Goal: Task Accomplishment & Management: Manage account settings

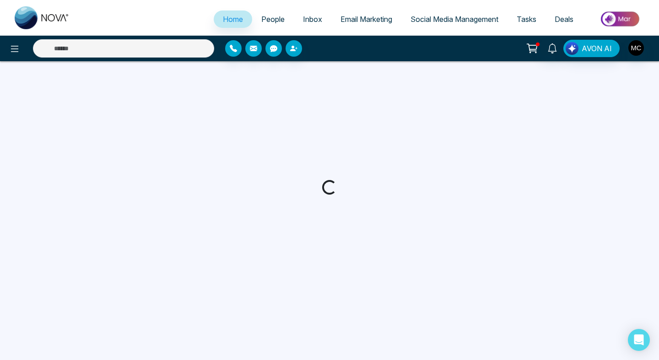
select select "*"
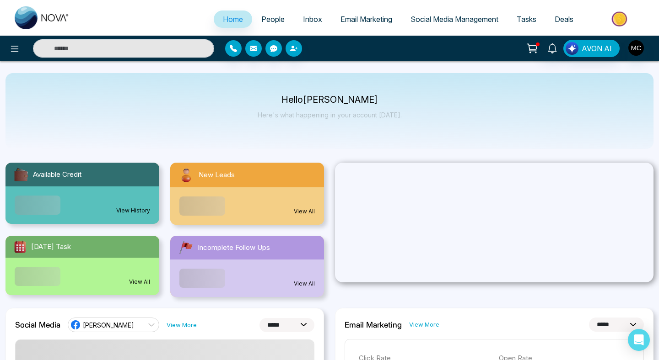
click at [96, 178] on div "Available Credit" at bounding box center [82, 175] width 154 height 24
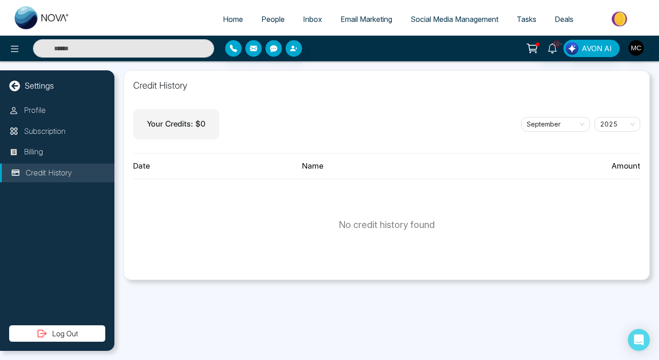
click at [265, 14] on link "People" at bounding box center [273, 19] width 42 height 17
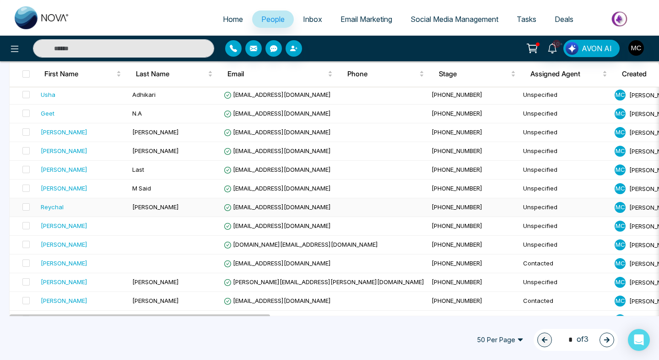
scroll to position [435, 0]
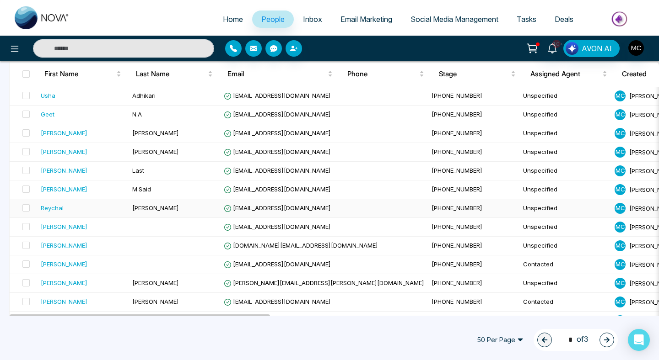
click at [166, 211] on td "[PERSON_NAME]" at bounding box center [174, 208] width 91 height 19
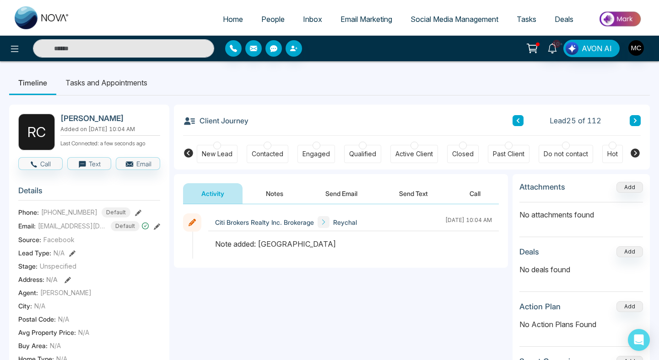
click at [87, 121] on h2 "[PERSON_NAME]" at bounding box center [108, 118] width 96 height 9
drag, startPoint x: 88, startPoint y: 120, endPoint x: 60, endPoint y: 115, distance: 28.4
click at [60, 115] on h2 "[PERSON_NAME]" at bounding box center [108, 118] width 96 height 9
copy h2 "Reychal"
click at [268, 148] on div at bounding box center [267, 146] width 8 height 8
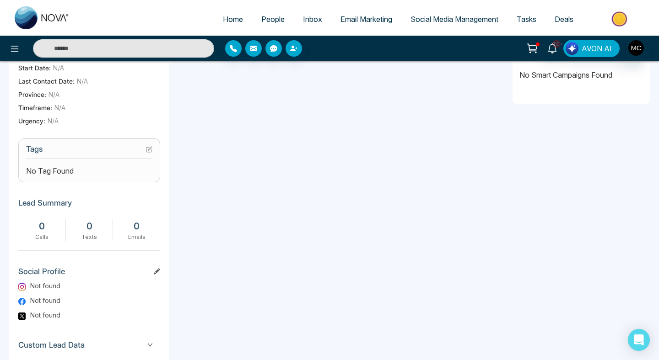
scroll to position [318, 0]
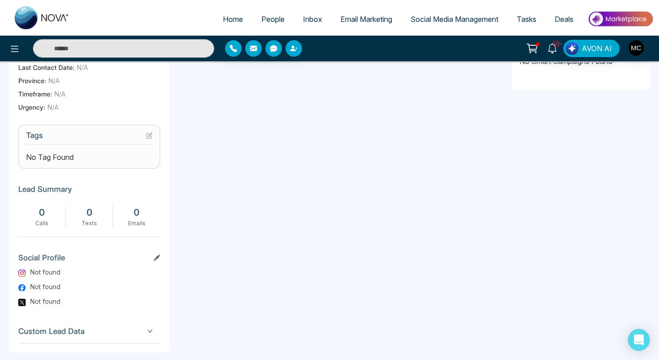
click at [151, 137] on icon at bounding box center [150, 135] width 4 height 4
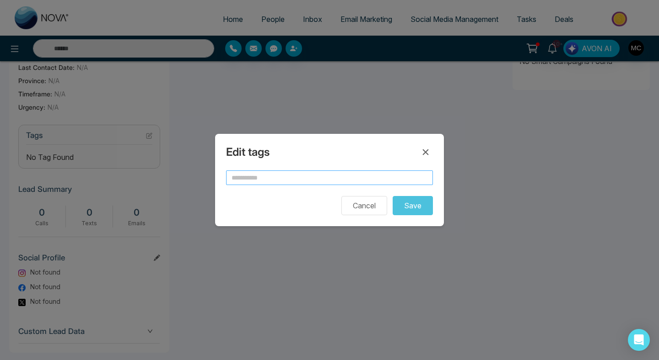
click at [297, 180] on input "text" at bounding box center [329, 178] width 207 height 15
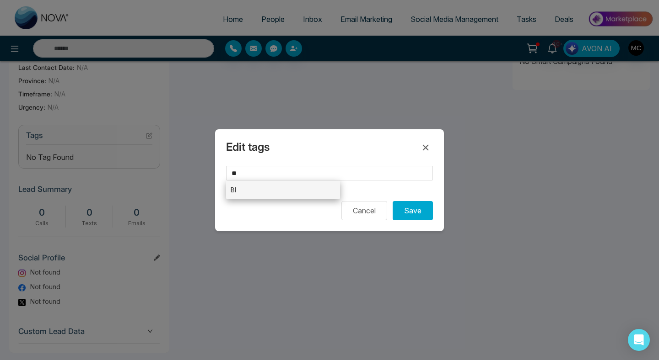
click at [302, 192] on li "BI" at bounding box center [283, 190] width 114 height 19
type input "**"
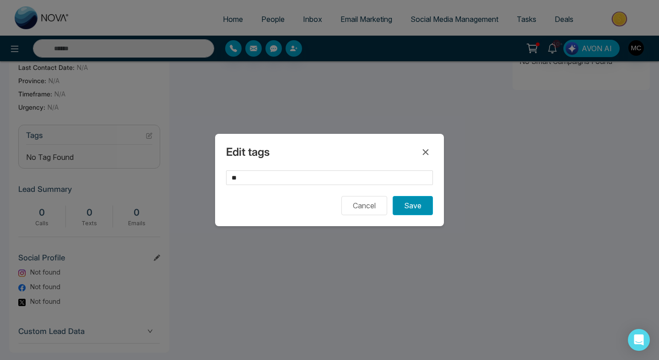
click at [422, 207] on button "Save" at bounding box center [412, 205] width 40 height 19
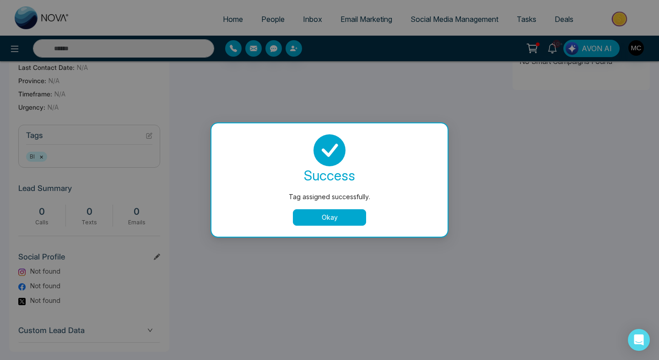
click at [317, 219] on button "Okay" at bounding box center [329, 217] width 73 height 16
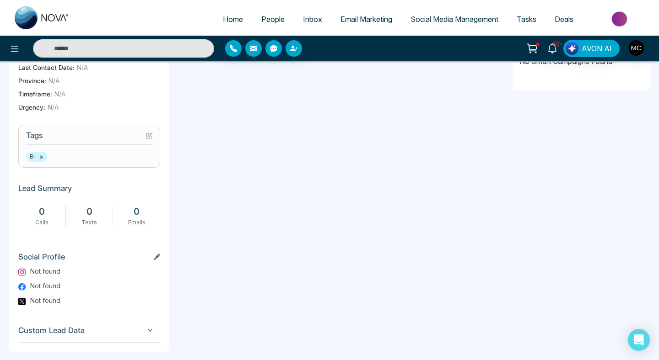
scroll to position [0, 0]
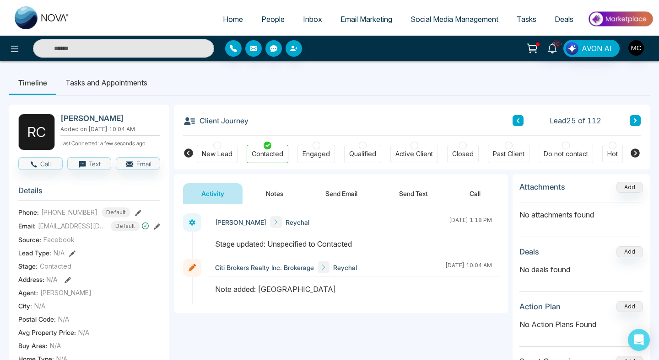
click at [278, 200] on button "Notes" at bounding box center [274, 193] width 54 height 21
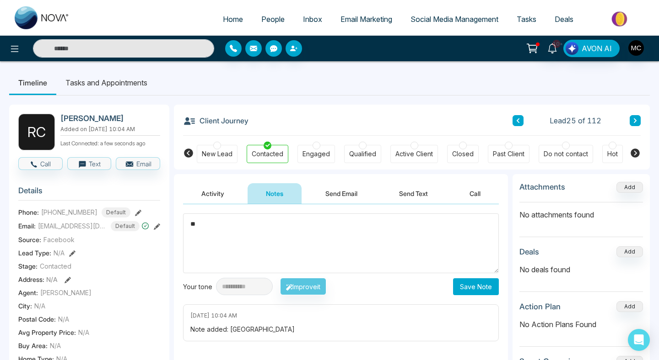
type textarea "*"
type textarea "**********"
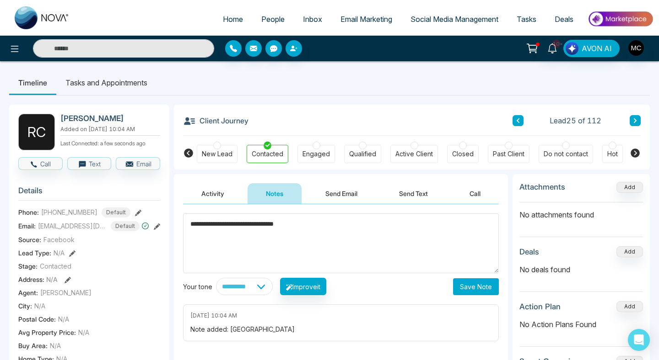
click at [481, 282] on button "Save Note" at bounding box center [476, 287] width 46 height 17
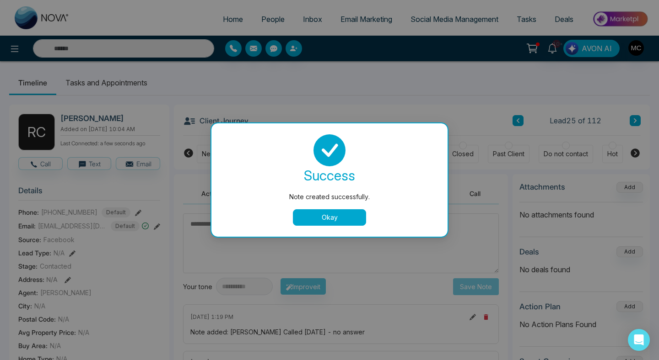
click at [343, 220] on button "Okay" at bounding box center [329, 217] width 73 height 16
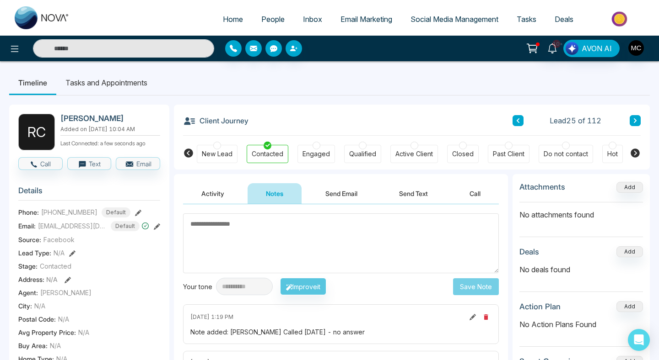
click at [514, 122] on button at bounding box center [517, 120] width 11 height 11
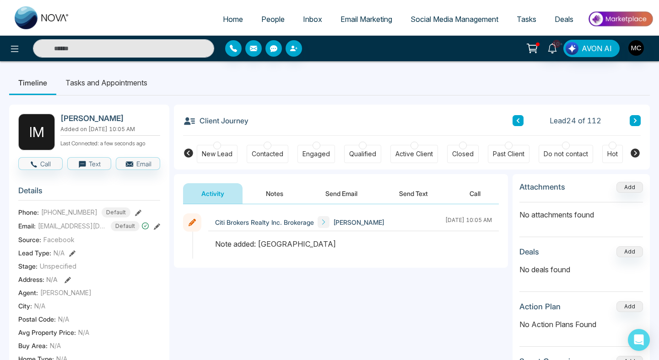
click at [80, 118] on h2 "[PERSON_NAME]" at bounding box center [108, 118] width 96 height 9
copy h2 "[PERSON_NAME]"
click at [556, 44] on span "10+" at bounding box center [556, 44] width 8 height 8
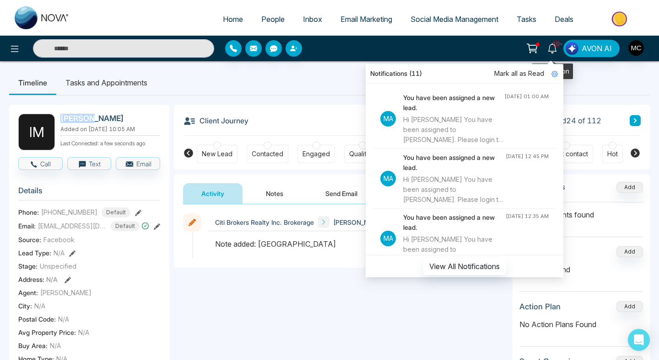
click at [556, 44] on span "10+" at bounding box center [556, 44] width 8 height 8
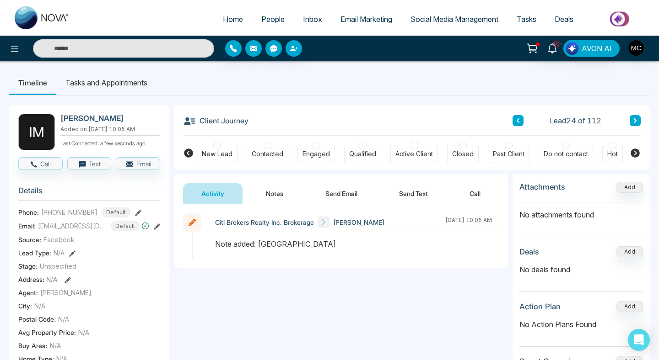
click at [270, 154] on div "Contacted" at bounding box center [268, 154] width 32 height 9
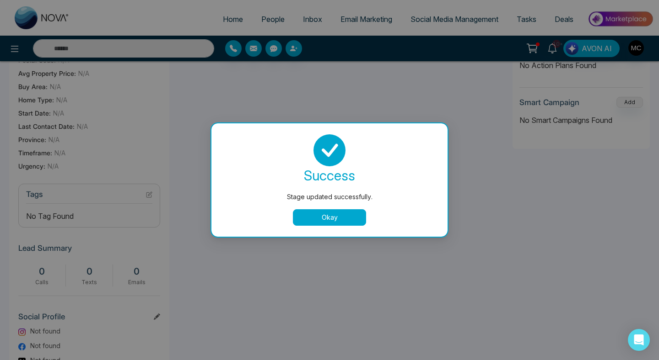
scroll to position [249, 0]
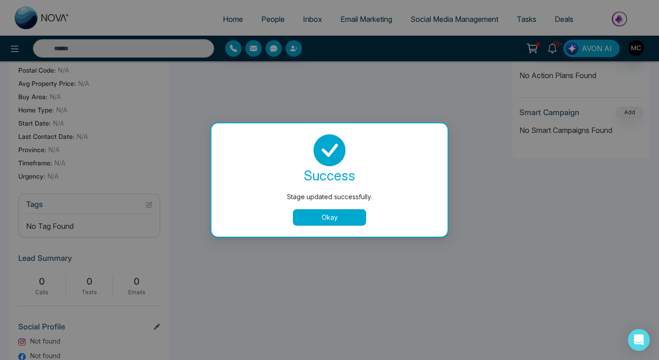
click at [333, 221] on button "Okay" at bounding box center [329, 217] width 73 height 16
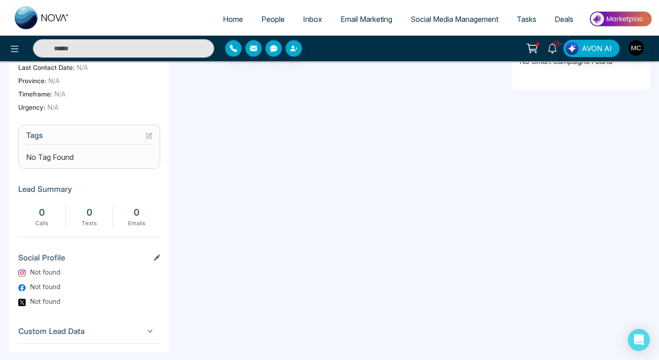
scroll to position [324, 0]
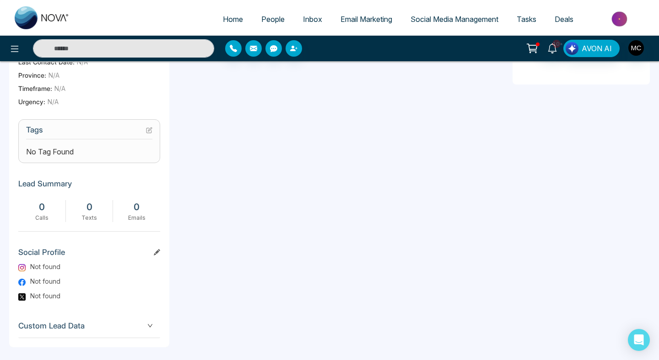
click at [149, 134] on icon at bounding box center [149, 130] width 6 height 6
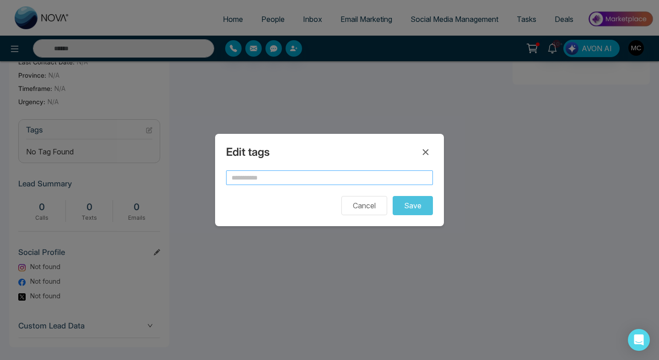
click at [251, 171] on input "text" at bounding box center [329, 178] width 207 height 15
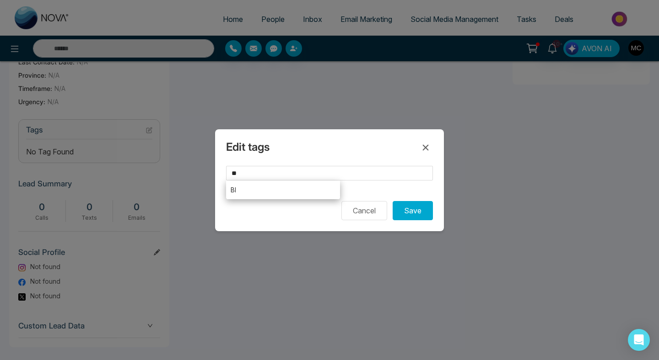
click at [257, 194] on li "BI" at bounding box center [283, 190] width 114 height 19
type input "**"
click at [424, 206] on button "Save" at bounding box center [412, 210] width 40 height 19
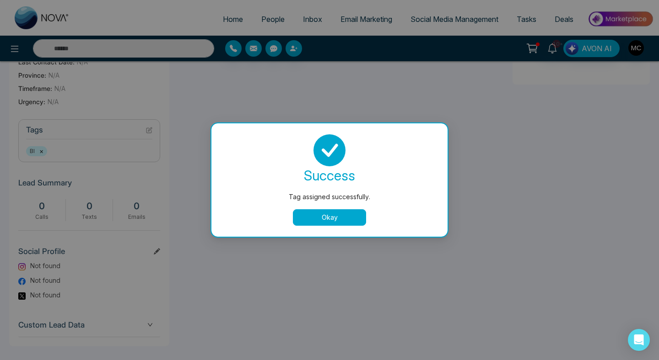
click at [329, 220] on button "Okay" at bounding box center [329, 217] width 73 height 16
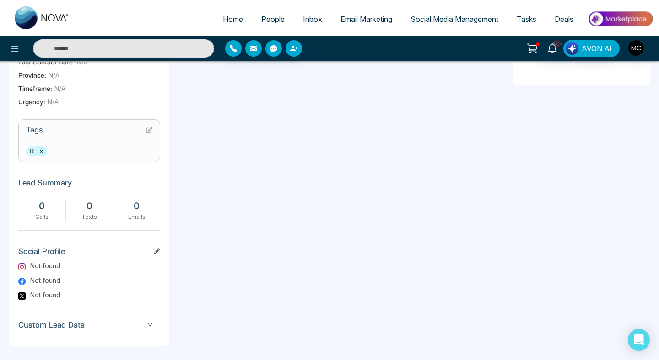
scroll to position [0, 0]
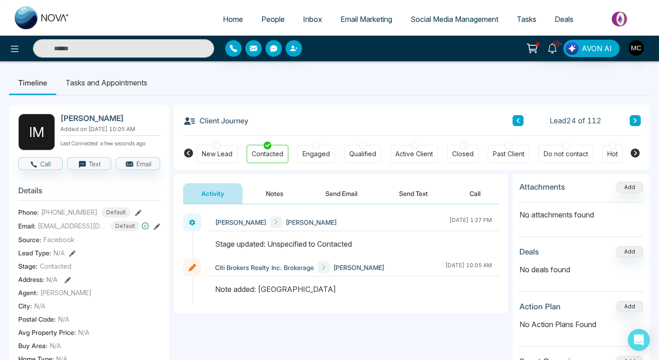
click at [278, 194] on button "Notes" at bounding box center [274, 193] width 54 height 21
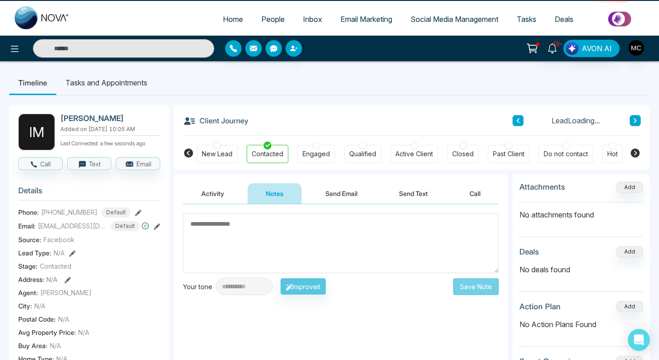
click at [244, 232] on textarea at bounding box center [341, 244] width 316 height 60
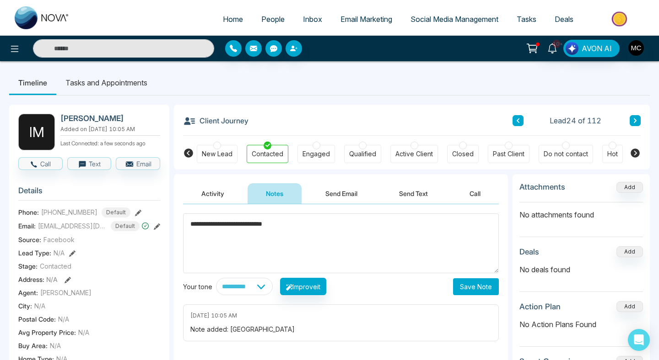
type textarea "**********"
click at [476, 295] on button "Save Note" at bounding box center [476, 287] width 46 height 17
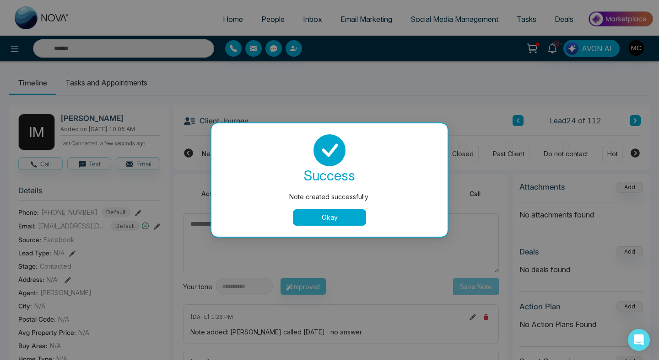
click at [351, 211] on button "Okay" at bounding box center [329, 217] width 73 height 16
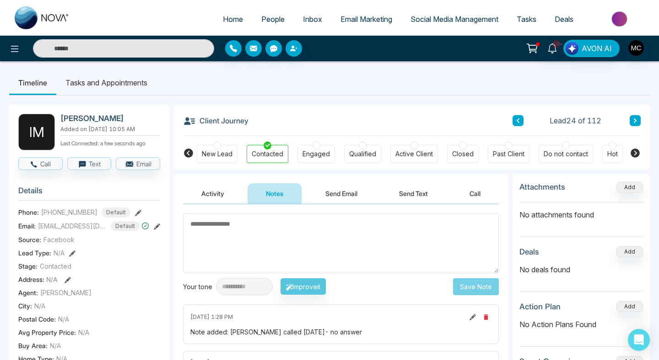
click at [510, 116] on div "Client Journey Lead 24 of 112" at bounding box center [411, 120] width 457 height 31
click at [519, 121] on icon at bounding box center [517, 120] width 5 height 5
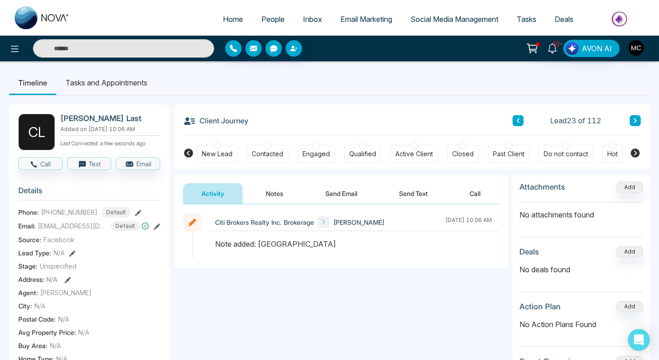
click at [271, 150] on div "Contacted" at bounding box center [268, 154] width 32 height 9
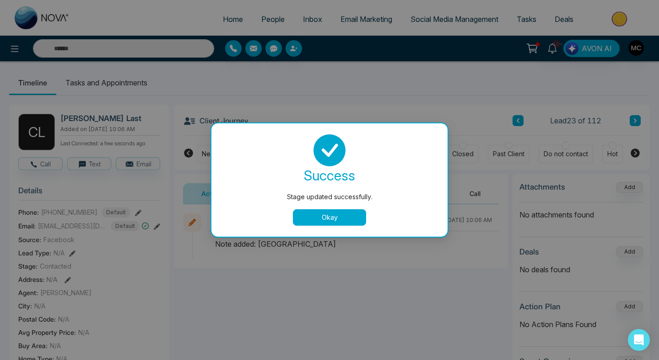
click at [320, 217] on button "Okay" at bounding box center [329, 217] width 73 height 16
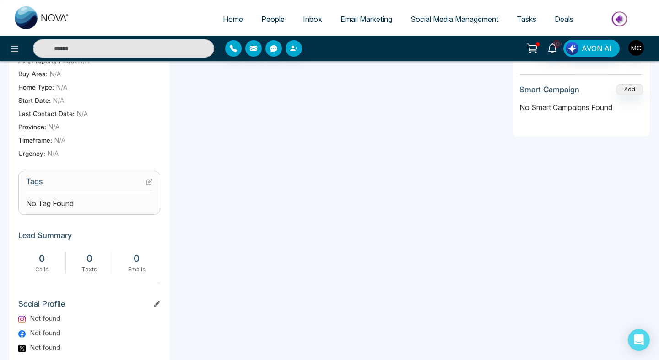
scroll to position [261, 0]
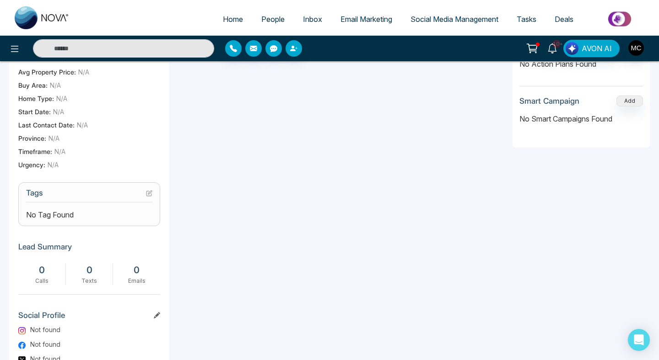
click at [146, 194] on button at bounding box center [149, 193] width 6 height 8
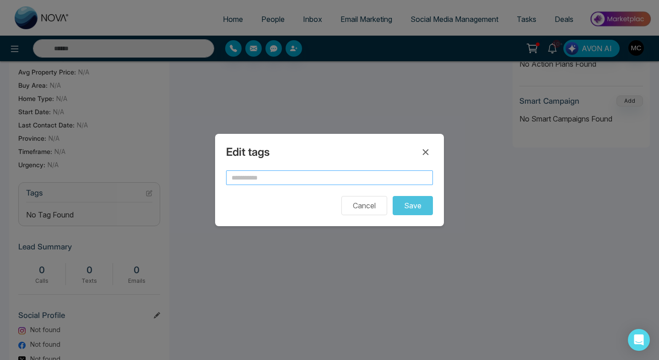
click at [239, 175] on input "text" at bounding box center [329, 178] width 207 height 15
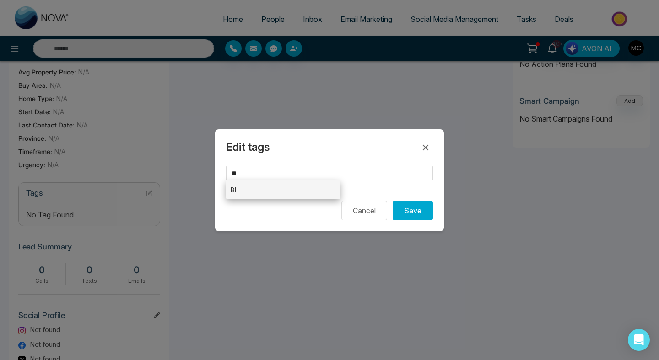
click at [261, 191] on li "BI" at bounding box center [283, 190] width 114 height 19
type input "**"
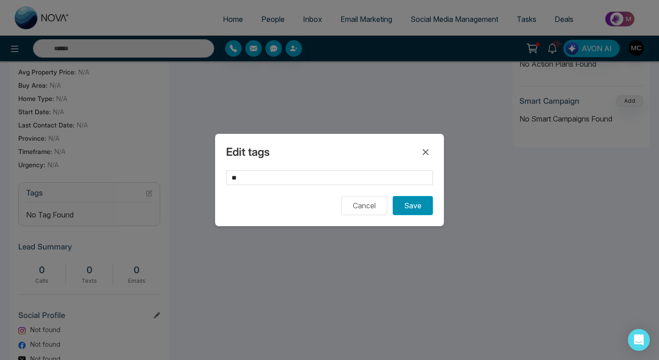
click at [409, 210] on button "Save" at bounding box center [412, 205] width 40 height 19
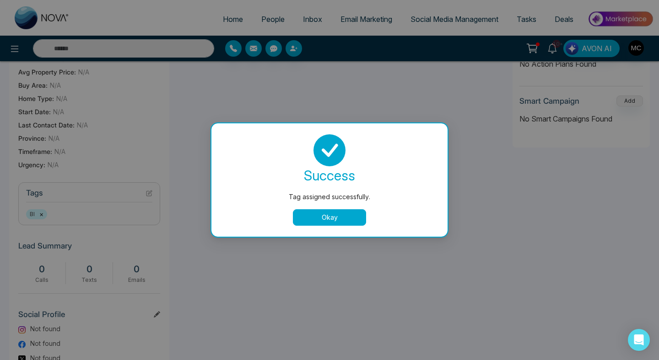
click at [346, 224] on button "Okay" at bounding box center [329, 217] width 73 height 16
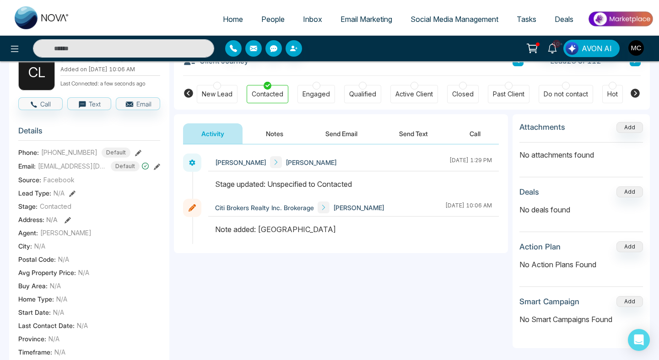
scroll to position [0, 0]
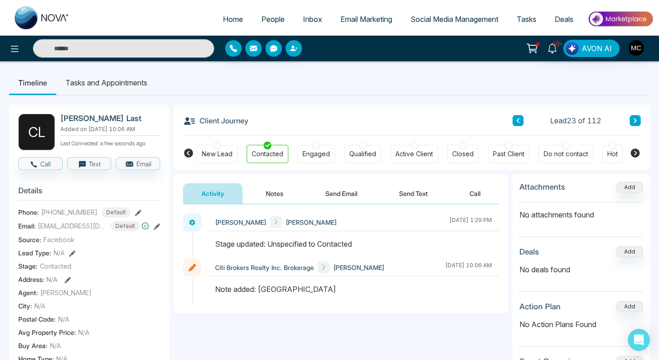
click at [282, 194] on button "Notes" at bounding box center [274, 193] width 54 height 21
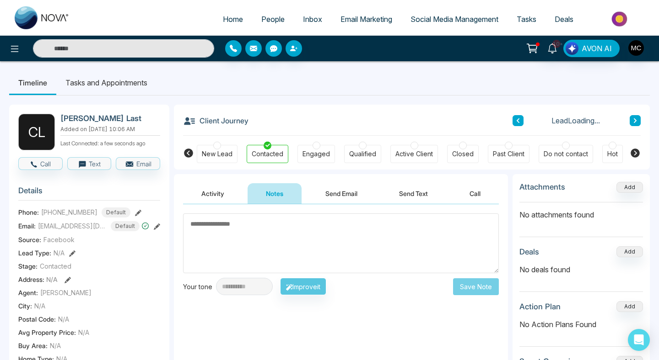
click at [270, 241] on textarea at bounding box center [341, 244] width 316 height 60
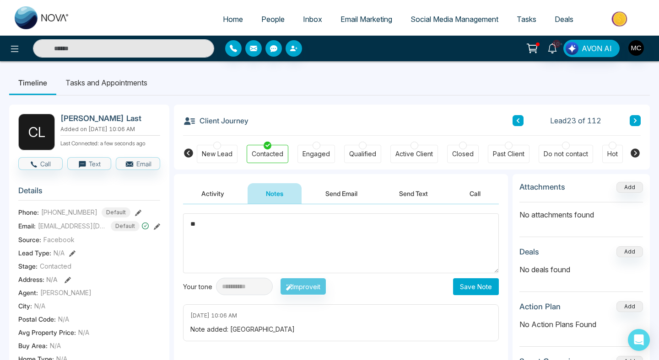
type textarea "*"
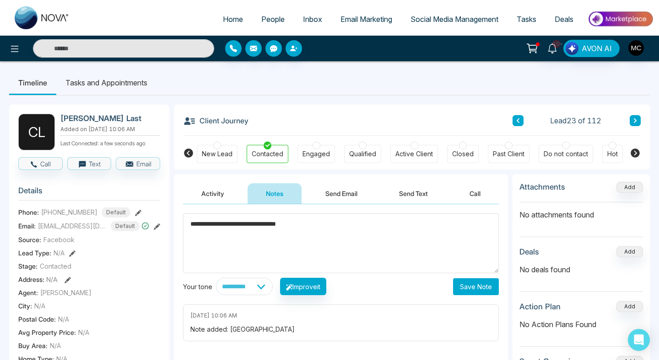
type textarea "**********"
click at [472, 285] on button "Save Note" at bounding box center [476, 287] width 46 height 17
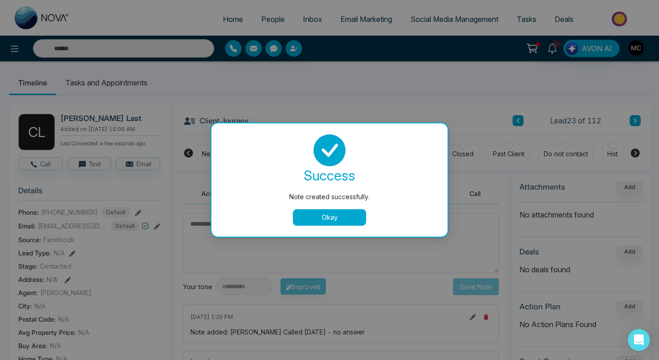
click at [318, 226] on div "success Note created successfully. Okay" at bounding box center [329, 179] width 236 height 113
click at [332, 216] on button "Okay" at bounding box center [329, 217] width 73 height 16
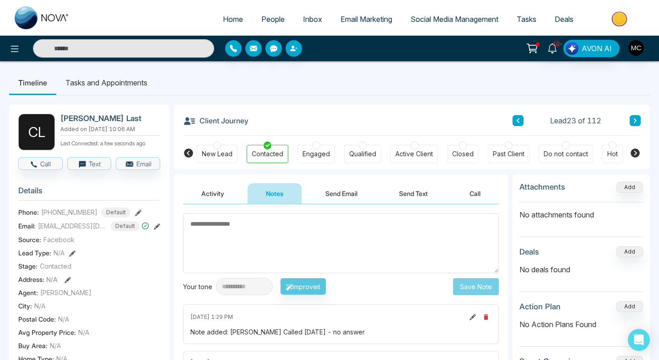
click at [515, 116] on button at bounding box center [517, 120] width 11 height 11
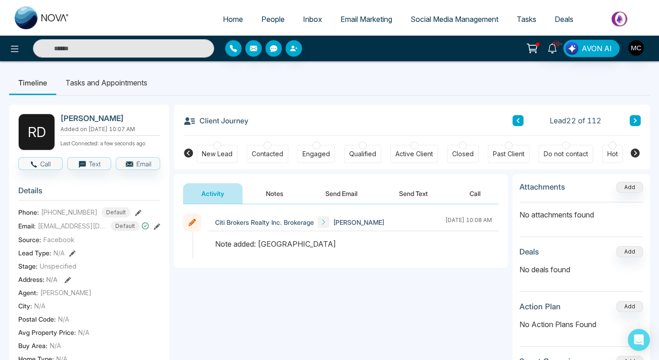
click at [273, 154] on div "Contacted" at bounding box center [268, 154] width 32 height 9
click at [267, 195] on body "Home People Inbox Email Marketing Social Media Management Tasks Deals 10+ Notif…" at bounding box center [329, 180] width 659 height 360
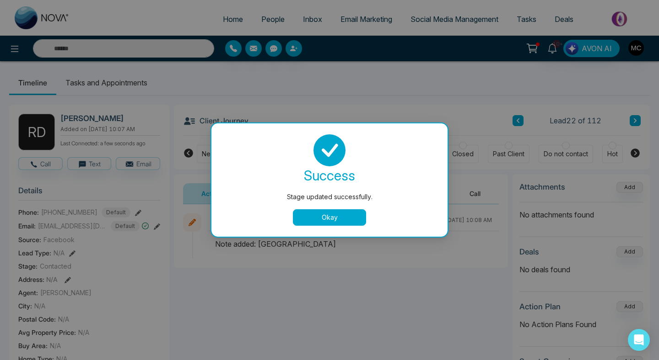
click at [323, 212] on button "Okay" at bounding box center [329, 217] width 73 height 16
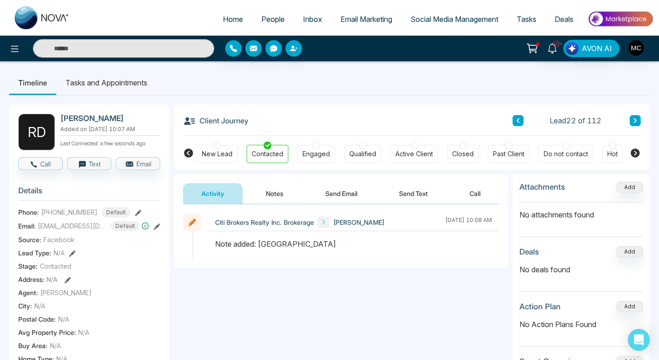
click at [275, 182] on div "Activity Notes Send Email Send Text Call" at bounding box center [341, 189] width 334 height 30
click at [271, 199] on button "Notes" at bounding box center [274, 193] width 54 height 21
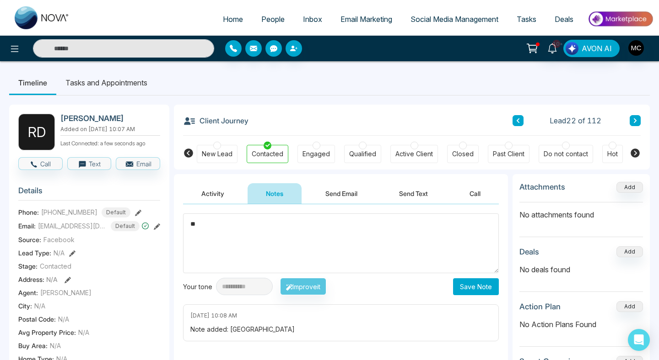
type textarea "*"
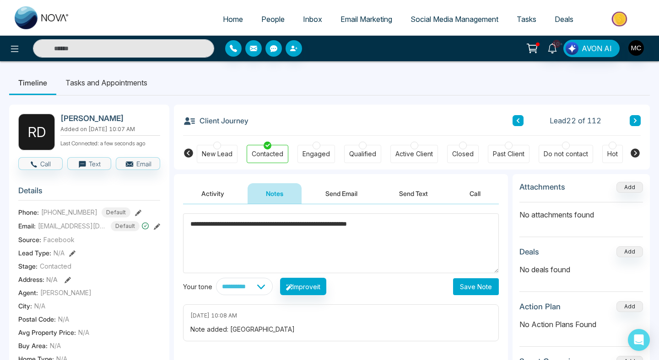
type textarea "**********"
click at [474, 288] on button "Save Note" at bounding box center [476, 287] width 46 height 17
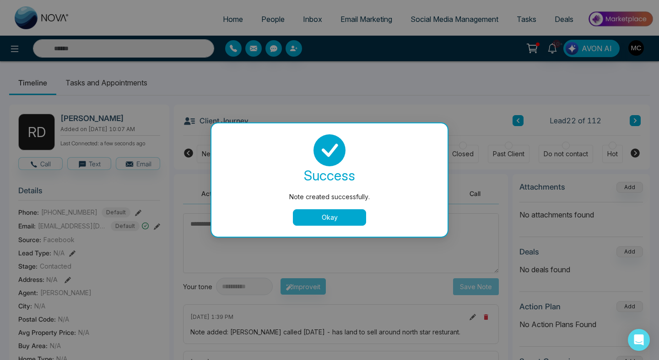
click at [297, 220] on button "Okay" at bounding box center [329, 217] width 73 height 16
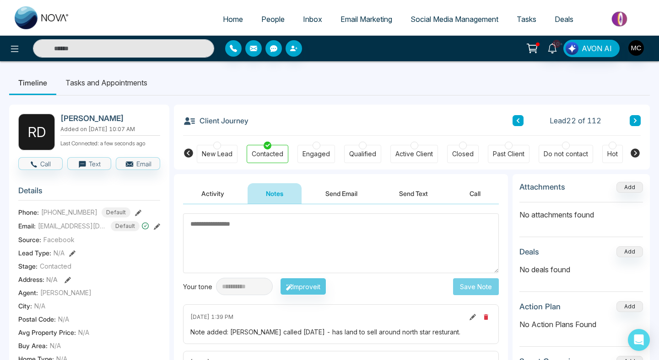
click at [515, 124] on button at bounding box center [517, 120] width 11 height 11
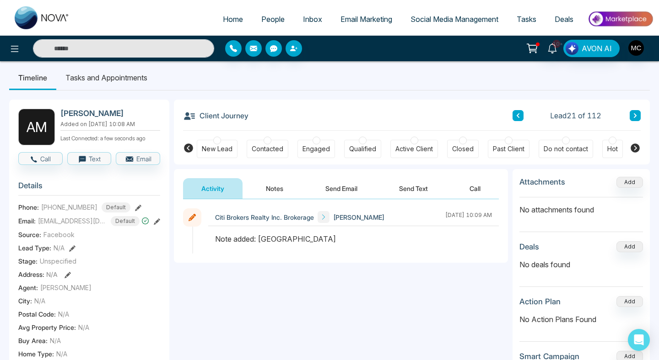
scroll to position [7, 0]
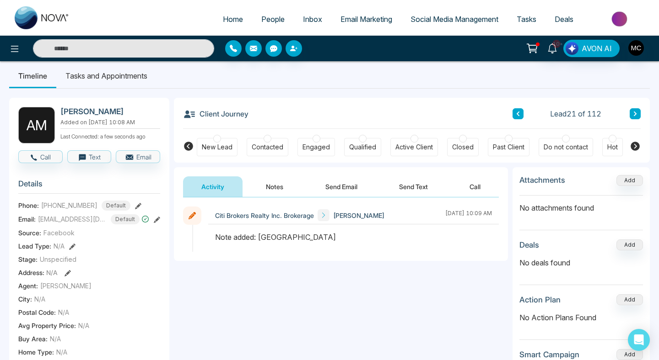
click at [271, 150] on div "Contacted" at bounding box center [268, 147] width 32 height 9
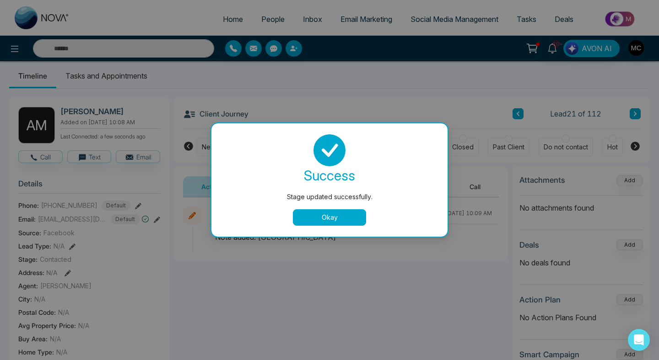
click at [326, 231] on div "success Stage updated successfully. Okay" at bounding box center [329, 179] width 236 height 113
click at [325, 225] on button "Okay" at bounding box center [329, 217] width 73 height 16
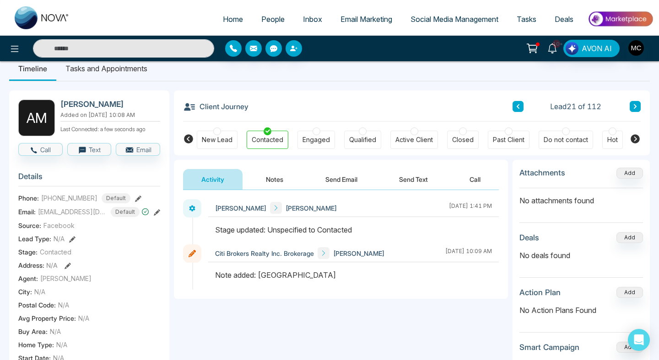
scroll to position [0, 0]
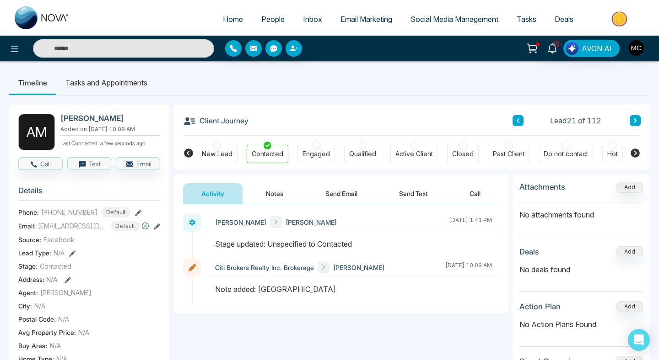
click at [68, 117] on h2 "[PERSON_NAME]" at bounding box center [108, 118] width 96 height 9
copy h2 "[PERSON_NAME]"
click at [271, 190] on button "Notes" at bounding box center [274, 193] width 54 height 21
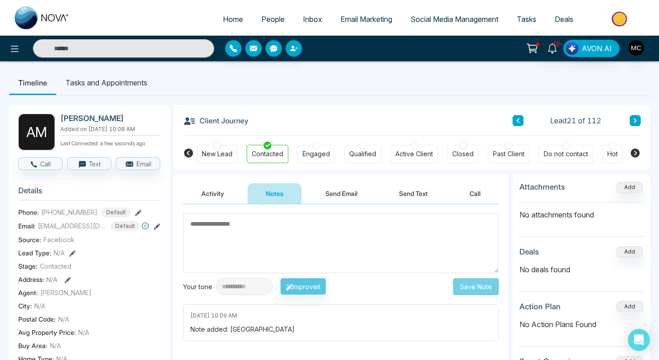
click at [273, 228] on textarea at bounding box center [341, 244] width 316 height 60
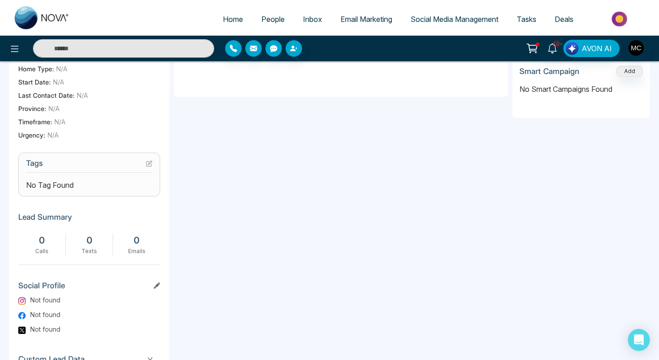
scroll to position [288, 0]
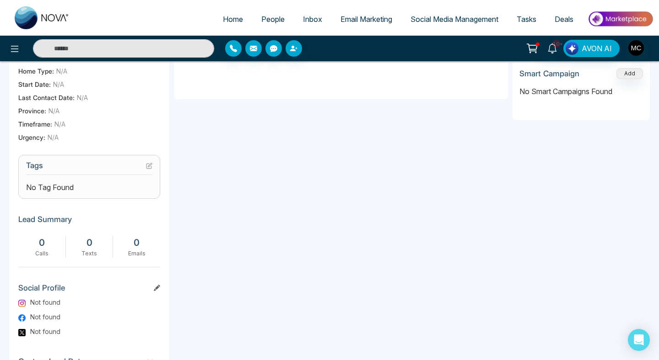
click at [148, 166] on button at bounding box center [149, 166] width 6 height 8
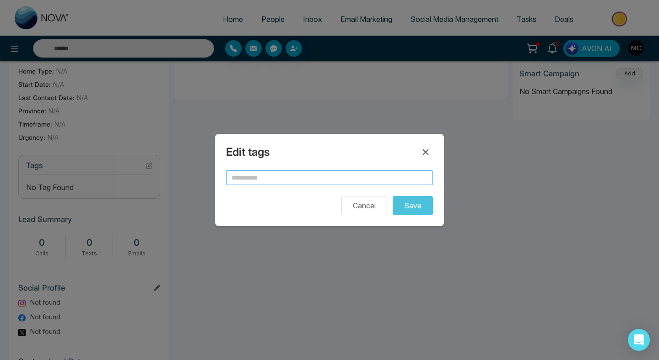
click at [274, 184] on input "text" at bounding box center [329, 178] width 207 height 15
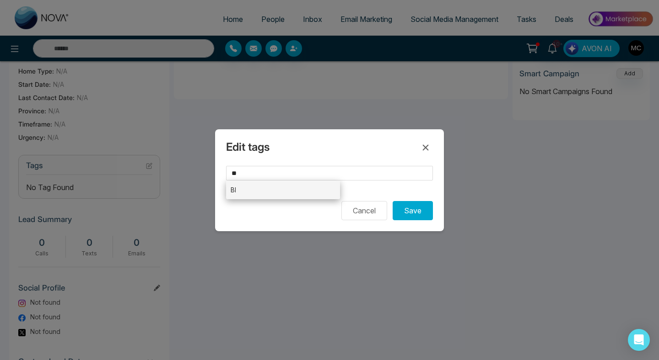
click at [296, 188] on li "BI" at bounding box center [283, 190] width 114 height 19
type input "**"
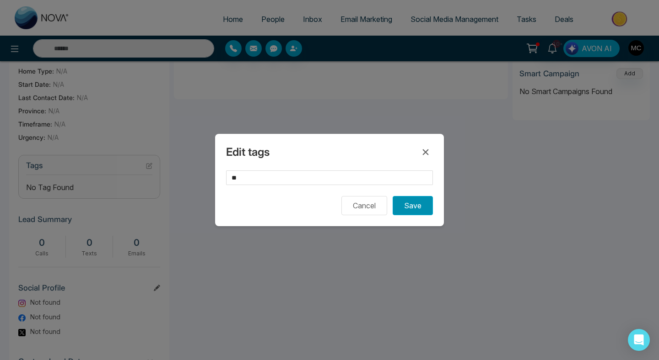
click at [418, 211] on button "Save" at bounding box center [412, 205] width 40 height 19
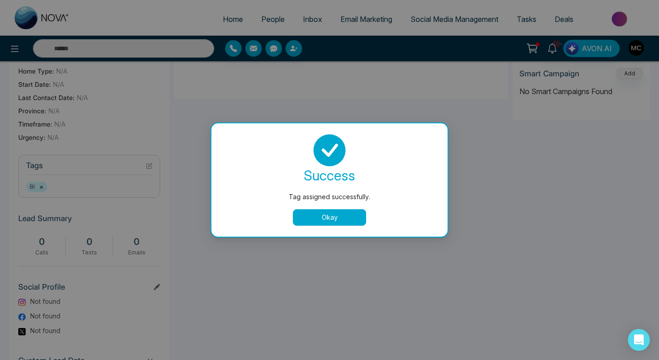
click at [343, 220] on button "Okay" at bounding box center [329, 217] width 73 height 16
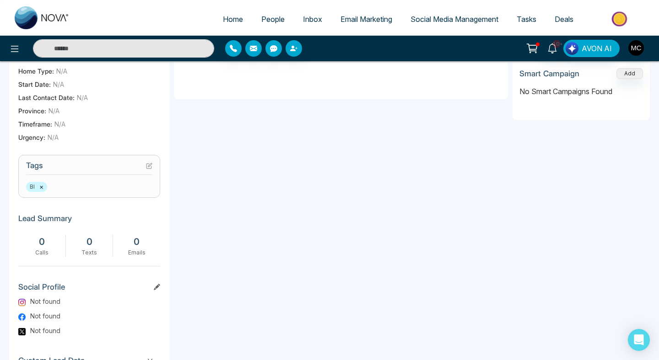
scroll to position [0, 0]
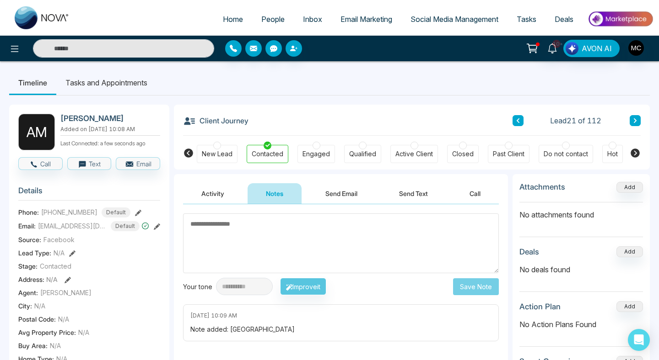
click at [237, 230] on textarea at bounding box center [341, 244] width 316 height 60
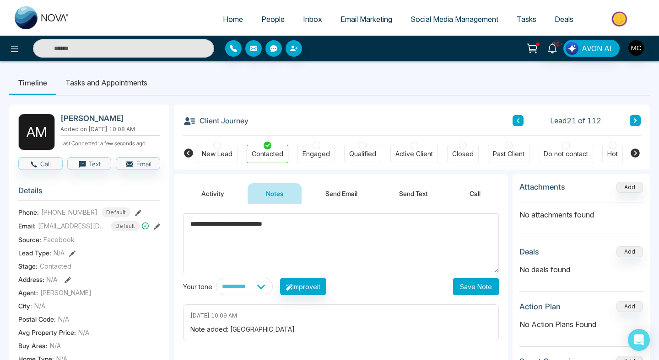
type textarea "**********"
click at [466, 293] on button "Save Note" at bounding box center [476, 287] width 46 height 17
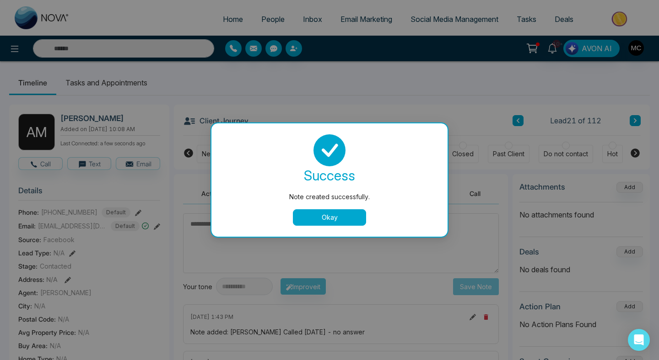
click at [354, 202] on div "success Note created successfully. Okay" at bounding box center [329, 179] width 214 height 91
click at [349, 216] on button "Okay" at bounding box center [329, 217] width 73 height 16
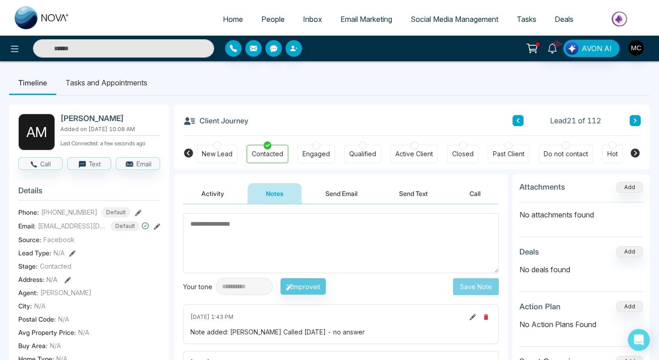
click at [516, 120] on icon at bounding box center [517, 120] width 5 height 5
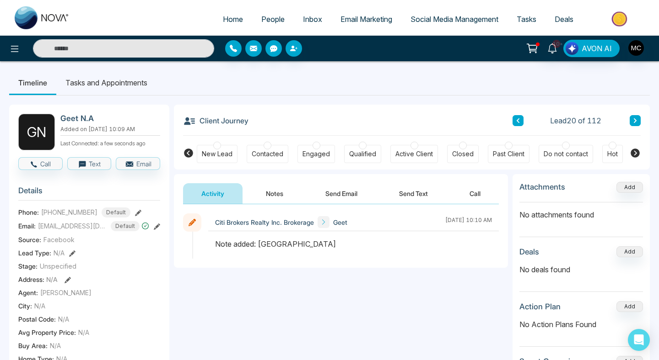
click at [79, 119] on h2 "Geet N.A" at bounding box center [108, 118] width 96 height 9
drag, startPoint x: 77, startPoint y: 119, endPoint x: 62, endPoint y: 117, distance: 15.3
click at [62, 117] on h2 "Geet N.A" at bounding box center [108, 118] width 96 height 9
copy h2 "Geet"
click at [268, 151] on div "Contacted" at bounding box center [268, 154] width 32 height 9
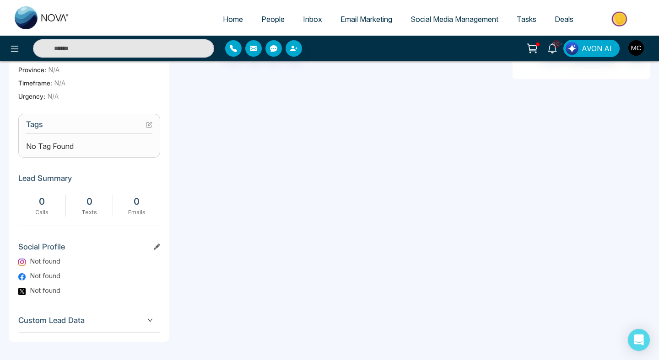
scroll to position [334, 0]
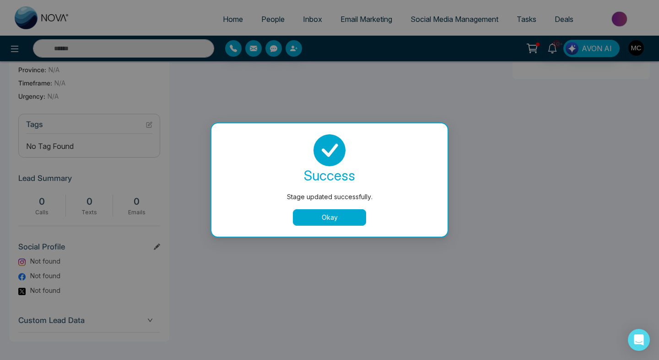
click at [312, 224] on button "Okay" at bounding box center [329, 217] width 73 height 16
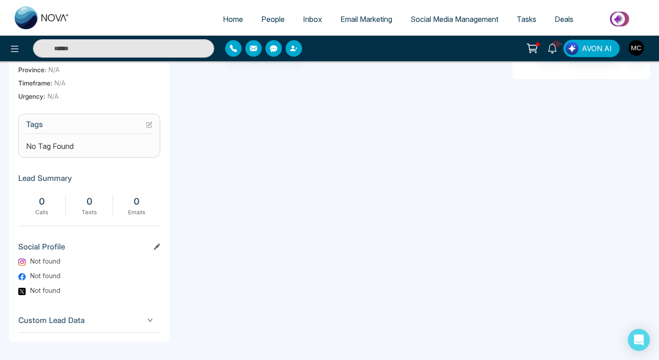
click at [148, 125] on icon at bounding box center [150, 124] width 4 height 4
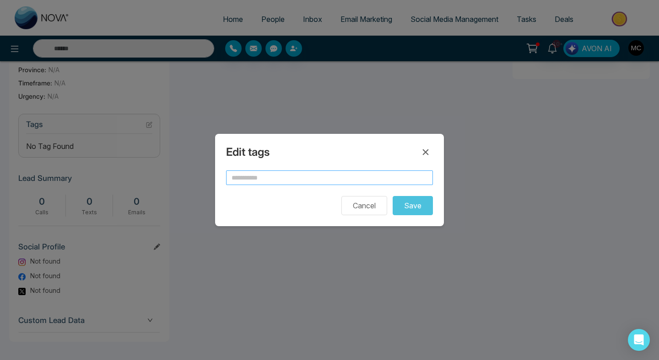
click at [251, 178] on input "text" at bounding box center [329, 178] width 207 height 15
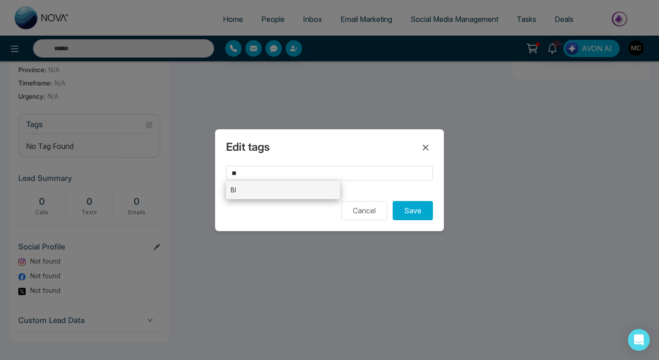
click at [321, 187] on li "BI" at bounding box center [283, 190] width 114 height 19
type input "**"
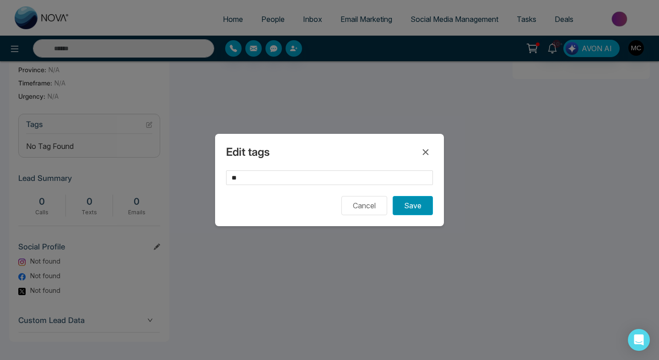
click at [406, 213] on button "Save" at bounding box center [412, 205] width 40 height 19
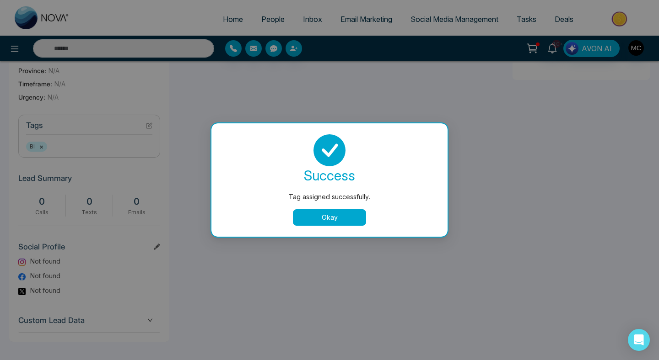
click at [349, 221] on button "Okay" at bounding box center [329, 217] width 73 height 16
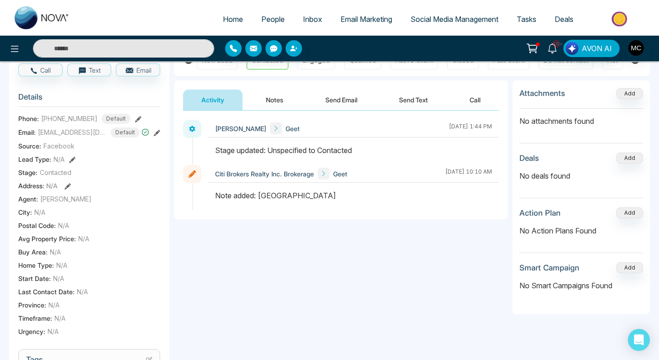
scroll to position [92, 0]
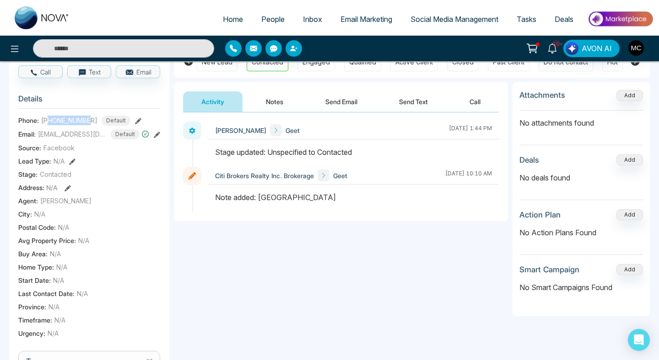
drag, startPoint x: 91, startPoint y: 126, endPoint x: 48, endPoint y: 125, distance: 43.0
click at [48, 125] on div "[PHONE_NUMBER] Default" at bounding box center [85, 121] width 89 height 10
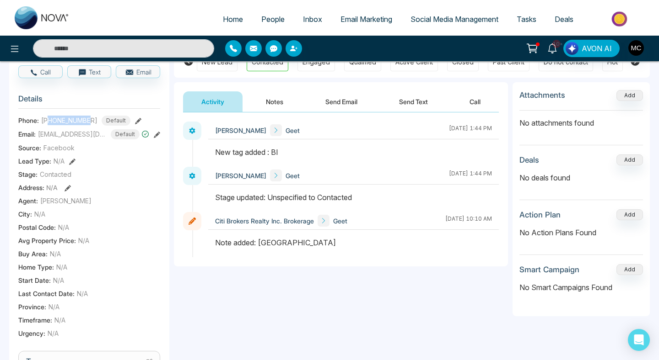
copy span "6476082444"
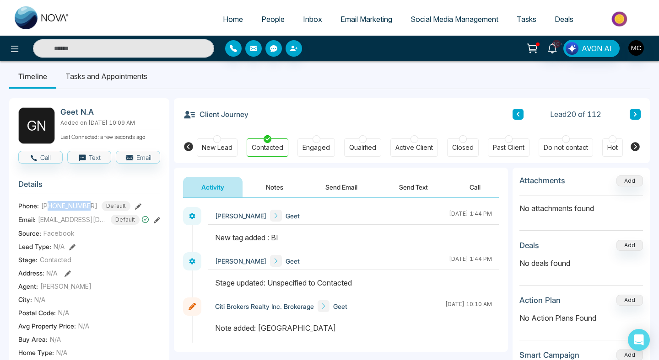
scroll to position [7, 0]
click at [518, 110] on button at bounding box center [517, 113] width 11 height 11
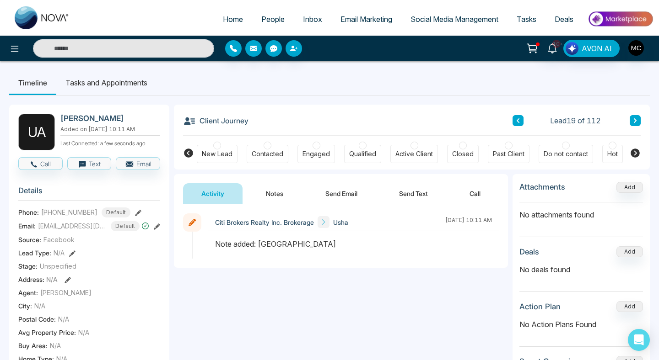
click at [265, 145] on div at bounding box center [267, 146] width 8 height 8
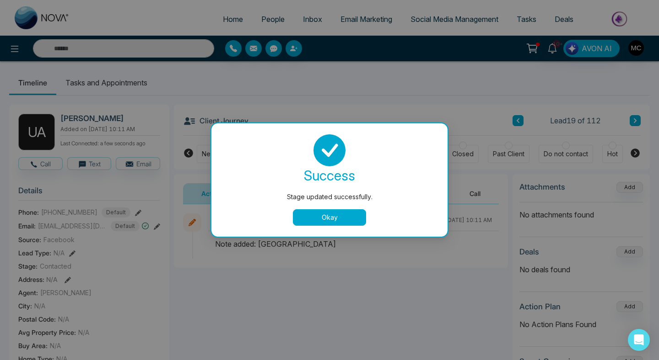
click at [349, 216] on button "Okay" at bounding box center [329, 217] width 73 height 16
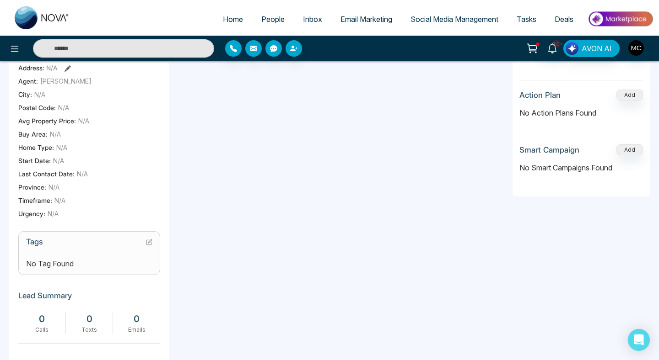
scroll to position [213, 0]
click at [148, 242] on icon at bounding box center [150, 241] width 4 height 4
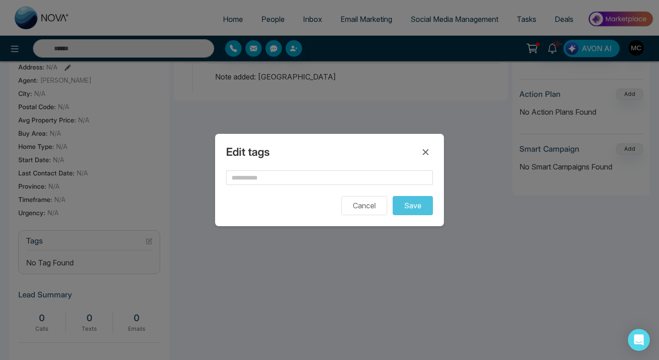
click at [272, 186] on form "Cancel Save" at bounding box center [329, 193] width 207 height 45
click at [273, 178] on input "text" at bounding box center [329, 178] width 207 height 15
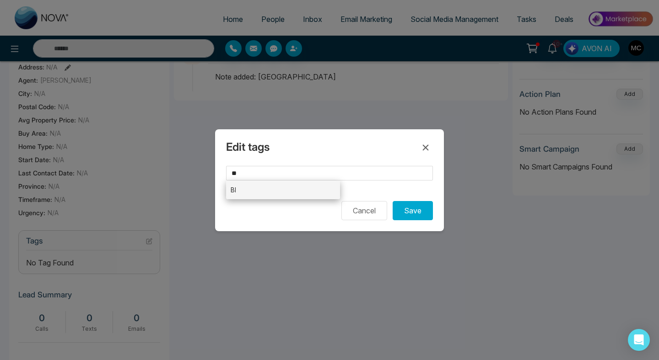
click at [290, 193] on li "BI" at bounding box center [283, 190] width 114 height 19
type input "**"
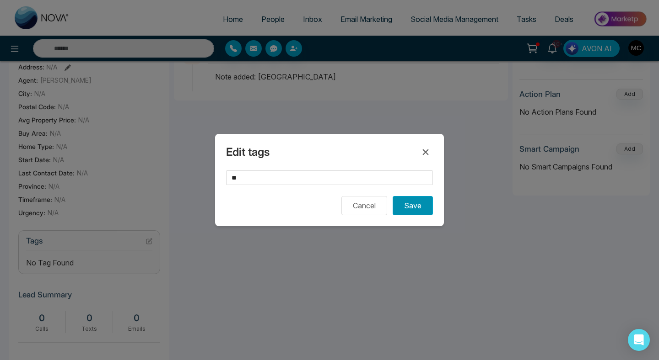
click at [410, 214] on button "Save" at bounding box center [412, 205] width 40 height 19
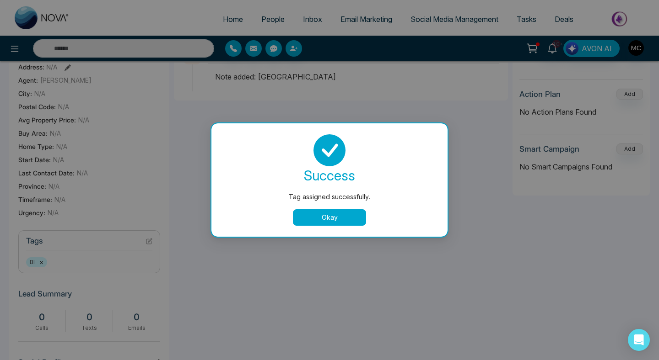
click at [335, 224] on button "Okay" at bounding box center [329, 217] width 73 height 16
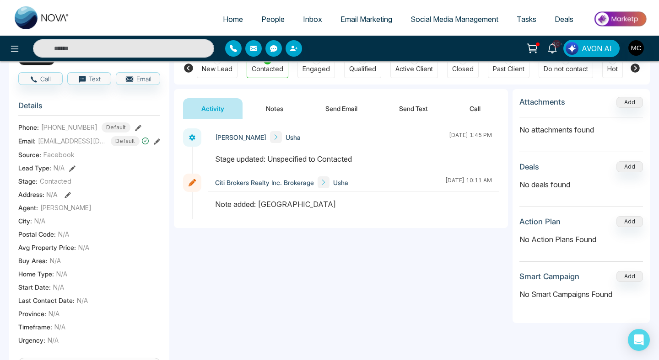
scroll to position [0, 0]
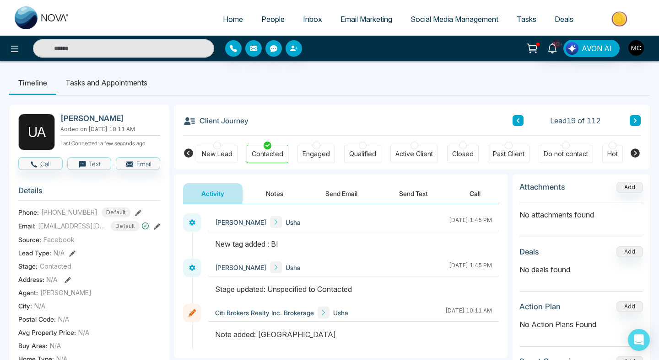
click at [634, 119] on icon at bounding box center [634, 120] width 3 height 5
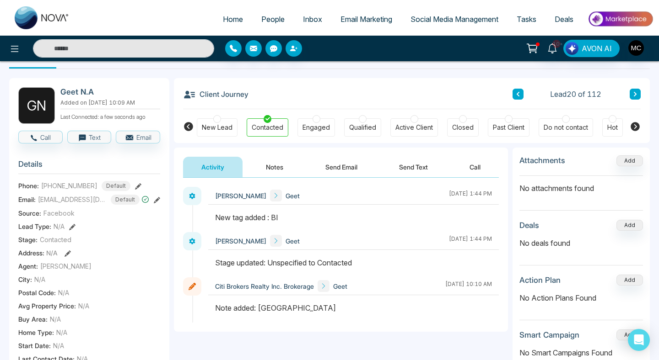
scroll to position [18, 0]
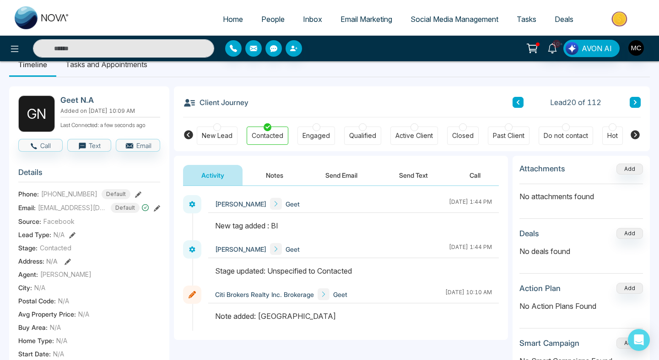
click at [261, 174] on button "Notes" at bounding box center [274, 175] width 54 height 21
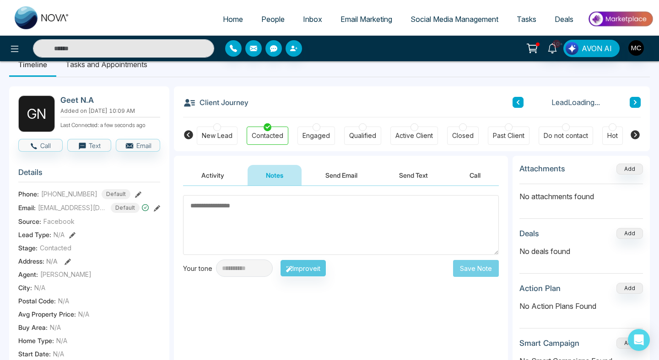
type textarea "*"
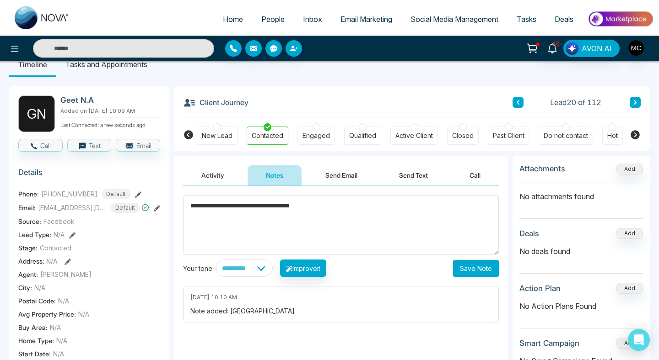
type textarea "**********"
click at [483, 273] on button "Save Note" at bounding box center [476, 268] width 46 height 17
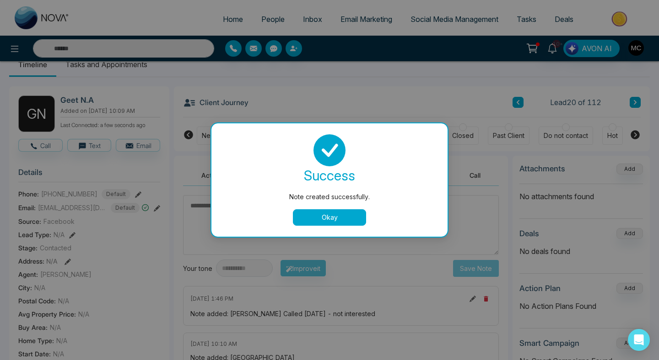
click at [316, 210] on button "Okay" at bounding box center [329, 217] width 73 height 16
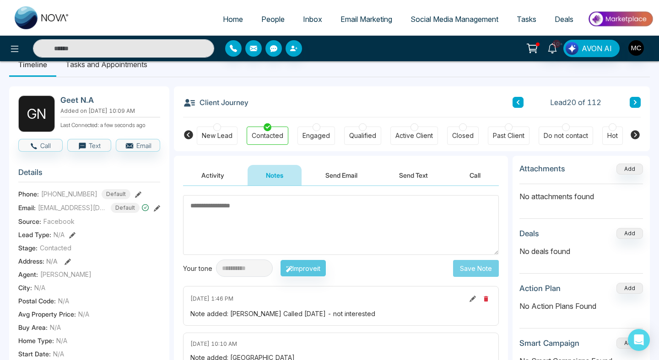
click at [518, 102] on icon at bounding box center [517, 102] width 5 height 5
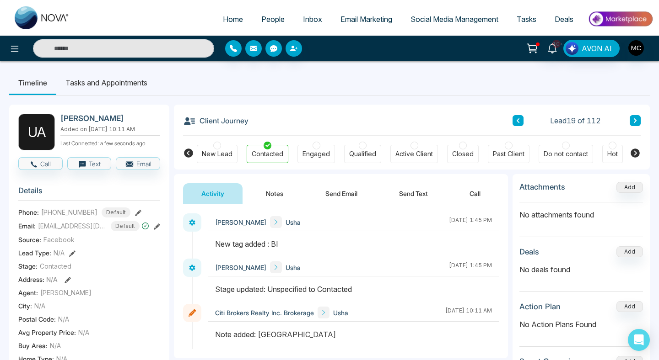
click at [75, 126] on p "Added on [DATE] 10:11 AM" at bounding box center [110, 129] width 100 height 8
click at [73, 117] on h2 "[PERSON_NAME]" at bounding box center [108, 118] width 96 height 9
copy h2 "Usha"
click at [275, 193] on button "Notes" at bounding box center [274, 193] width 54 height 21
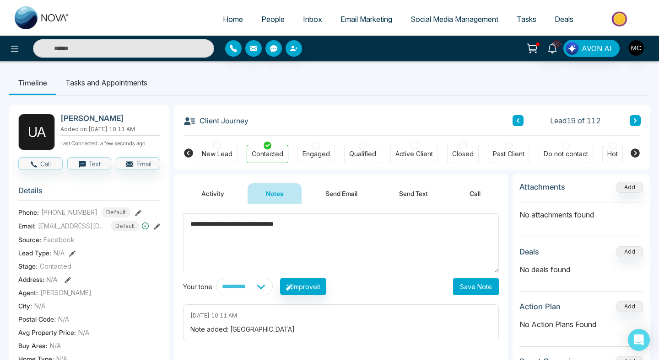
type textarea "**********"
click at [466, 281] on button "Save Note" at bounding box center [476, 287] width 46 height 17
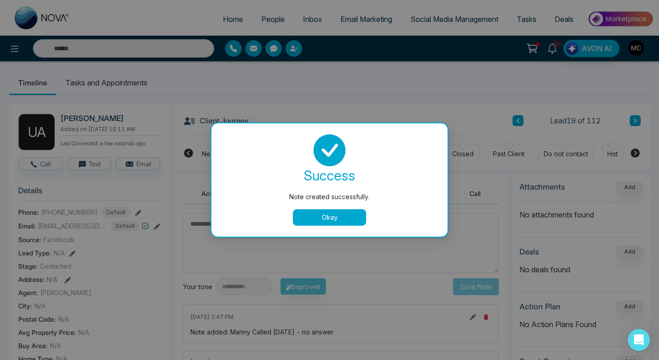
click at [319, 209] on button "Okay" at bounding box center [329, 217] width 73 height 16
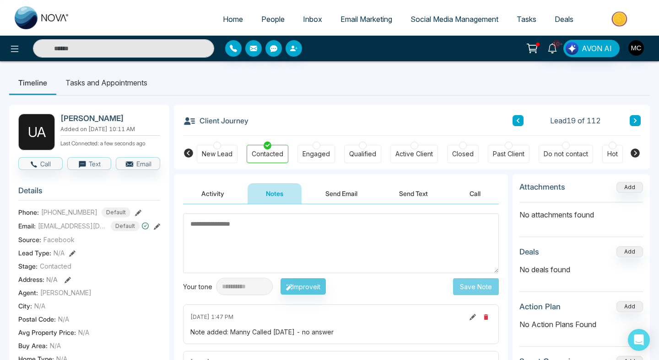
click at [519, 119] on icon at bounding box center [517, 120] width 5 height 5
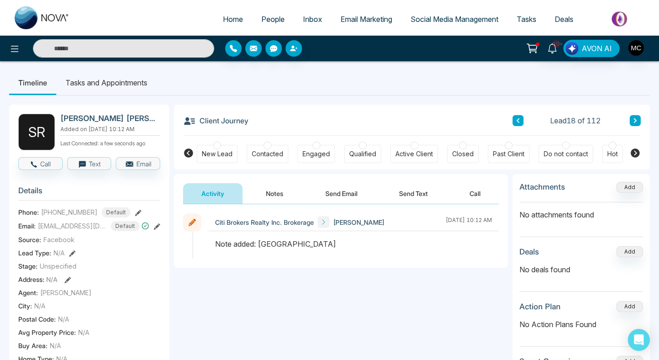
click at [272, 146] on div "Contacted" at bounding box center [268, 154] width 42 height 18
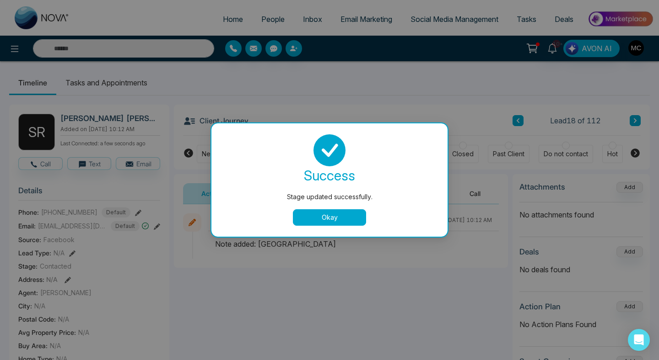
click at [331, 218] on button "Okay" at bounding box center [329, 217] width 73 height 16
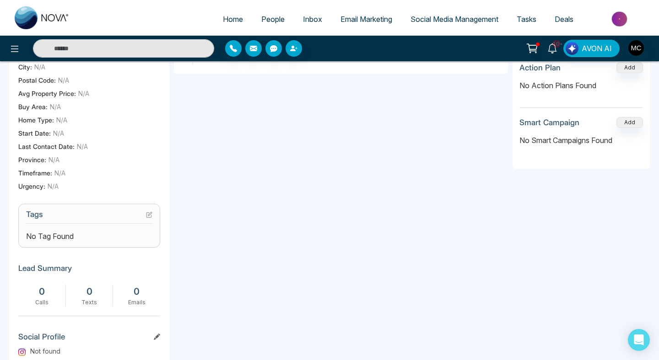
scroll to position [246, 0]
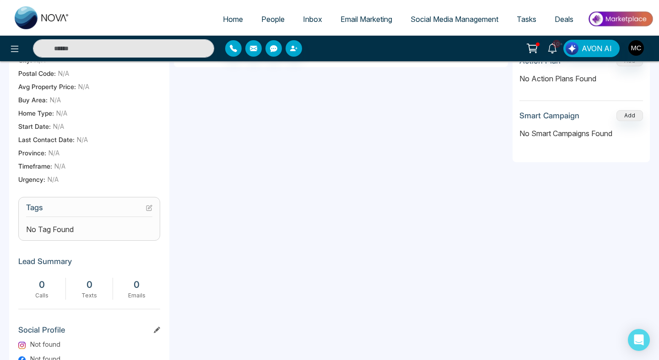
click at [148, 209] on icon at bounding box center [150, 207] width 4 height 4
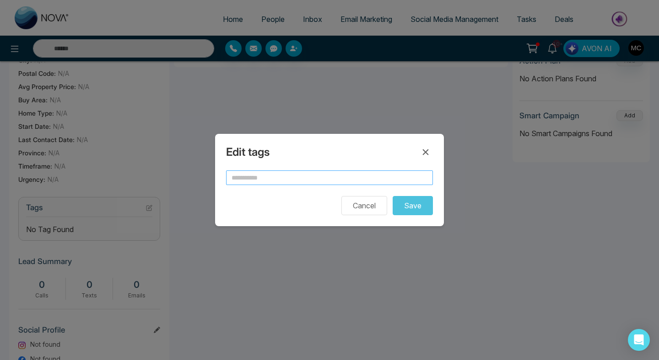
click at [238, 176] on input "text" at bounding box center [329, 178] width 207 height 15
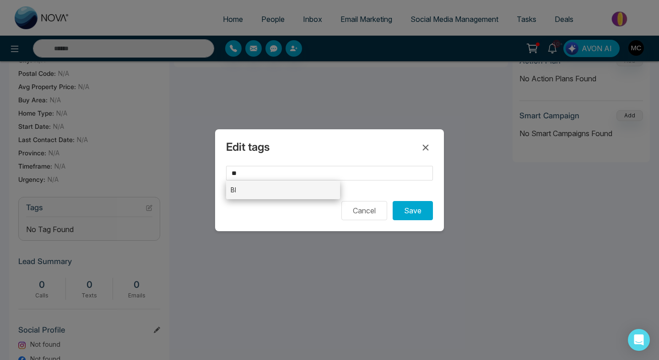
click at [295, 181] on li "BI" at bounding box center [283, 190] width 114 height 19
type input "**"
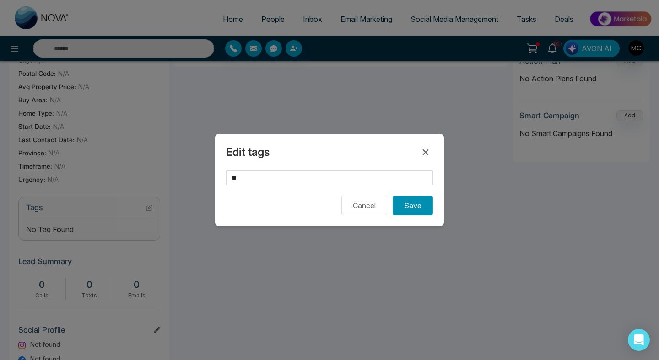
click at [408, 203] on button "Save" at bounding box center [412, 205] width 40 height 19
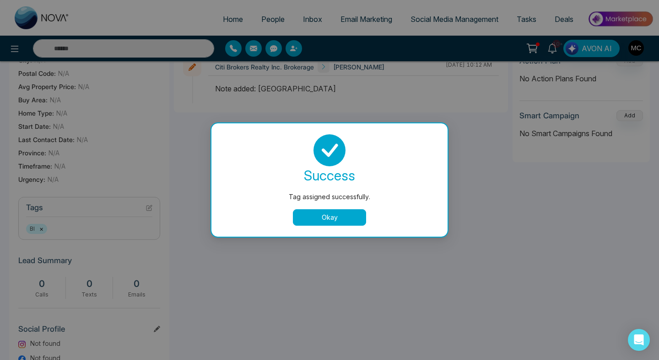
click at [332, 219] on button "Okay" at bounding box center [329, 217] width 73 height 16
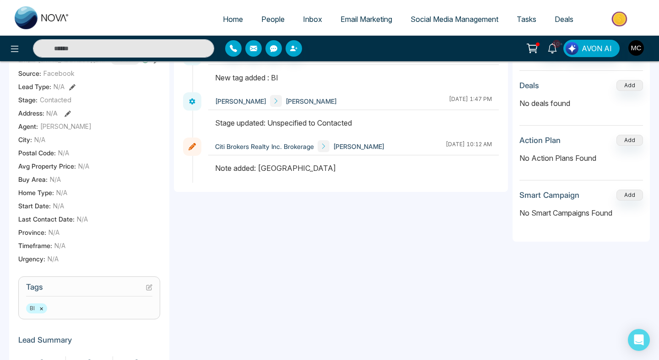
scroll to position [38, 0]
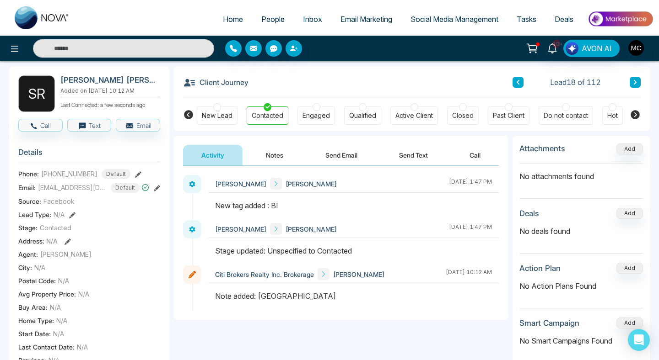
click at [275, 163] on button "Notes" at bounding box center [274, 155] width 54 height 21
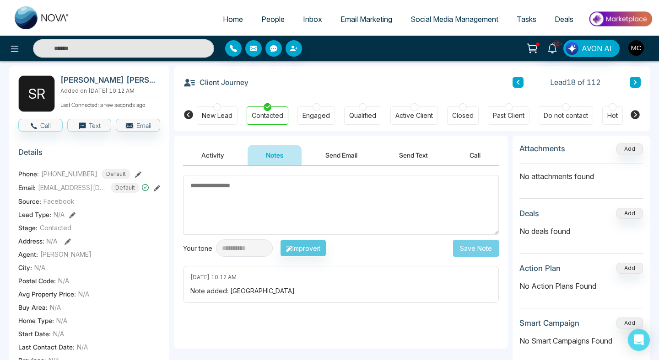
click at [271, 184] on textarea at bounding box center [341, 205] width 316 height 60
click at [263, 189] on textarea at bounding box center [341, 205] width 316 height 60
click at [218, 146] on button "Activity" at bounding box center [212, 155] width 59 height 21
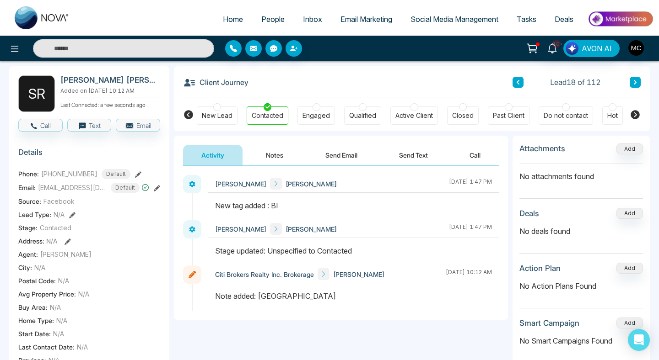
click at [266, 156] on button "Notes" at bounding box center [274, 155] width 54 height 21
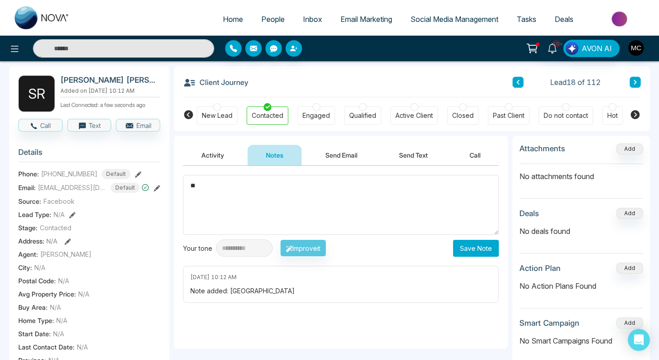
type textarea "*"
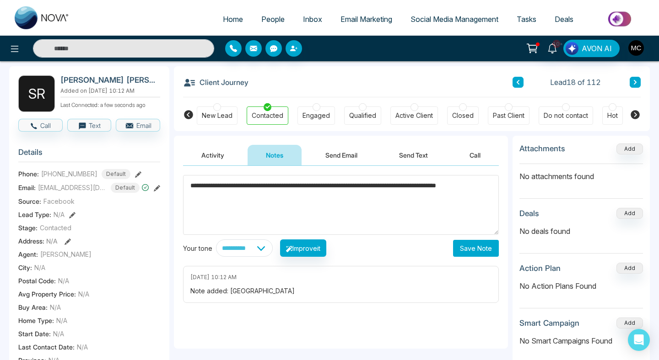
type textarea "**********"
click at [489, 251] on button "Save Note" at bounding box center [476, 248] width 46 height 17
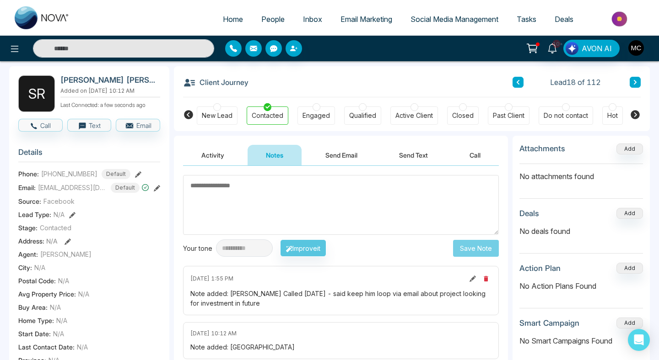
click at [518, 84] on icon at bounding box center [517, 82] width 3 height 5
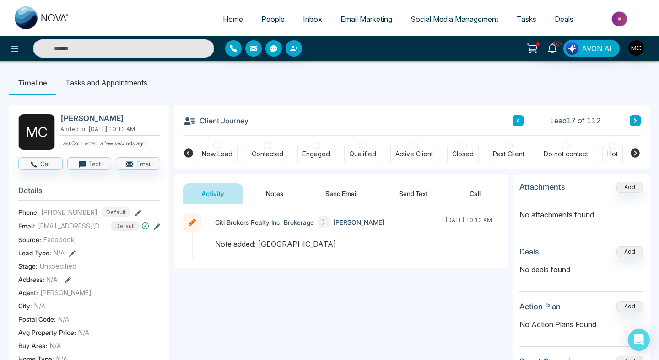
click at [278, 142] on div "New Lead Contacted Engaged Qualified Active Client Closed Past Client Do not co…" at bounding box center [412, 153] width 430 height 34
click at [270, 147] on div "Contacted" at bounding box center [268, 154] width 42 height 18
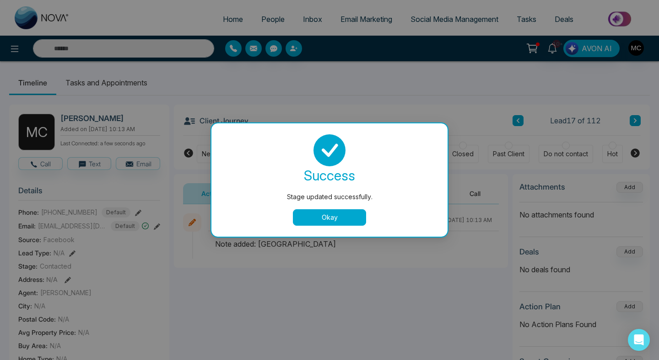
click at [344, 221] on button "Okay" at bounding box center [329, 217] width 73 height 16
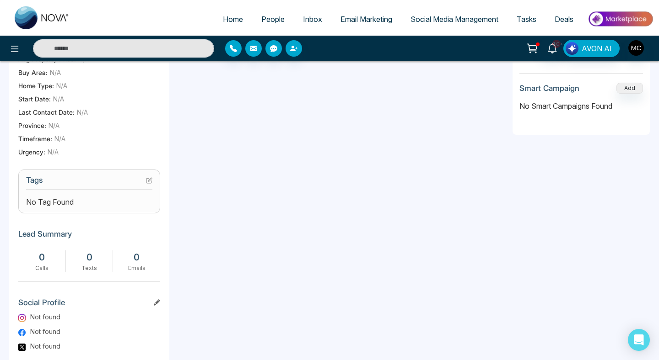
scroll to position [288, 0]
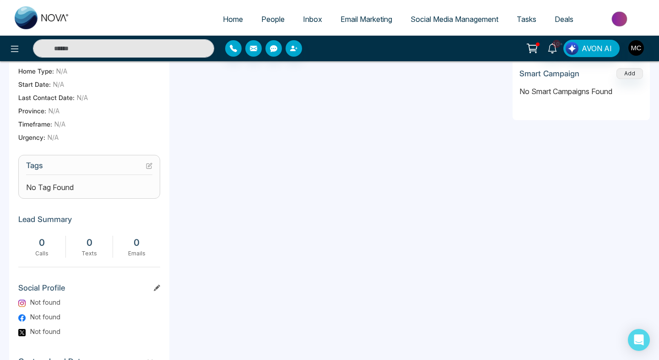
click at [149, 165] on section "Tags No Tag Found" at bounding box center [89, 177] width 142 height 44
click at [148, 167] on icon at bounding box center [150, 165] width 4 height 4
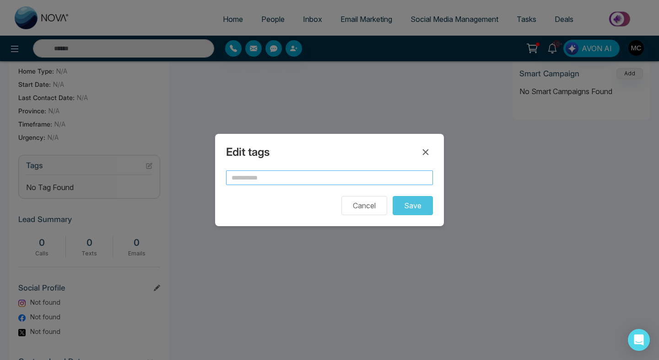
click at [256, 176] on input "text" at bounding box center [329, 178] width 207 height 15
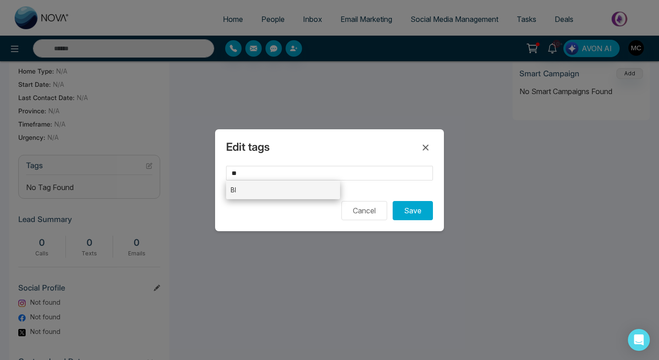
click at [263, 194] on li "BI" at bounding box center [283, 190] width 114 height 19
type input "**"
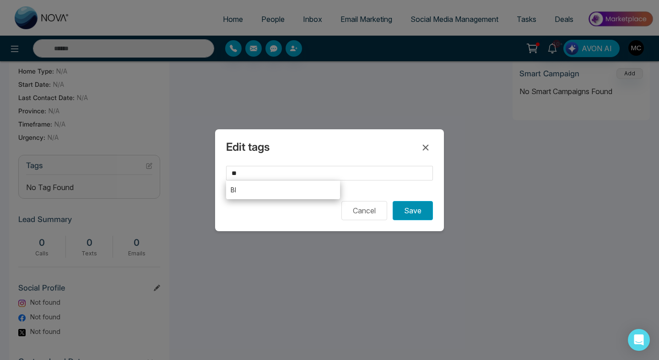
click at [411, 212] on button "Save" at bounding box center [412, 210] width 40 height 19
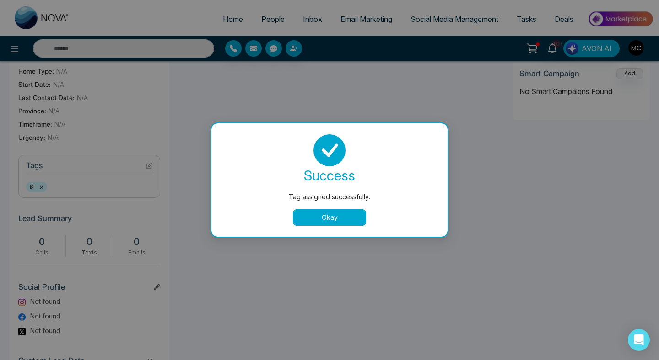
click at [351, 224] on button "Okay" at bounding box center [329, 217] width 73 height 16
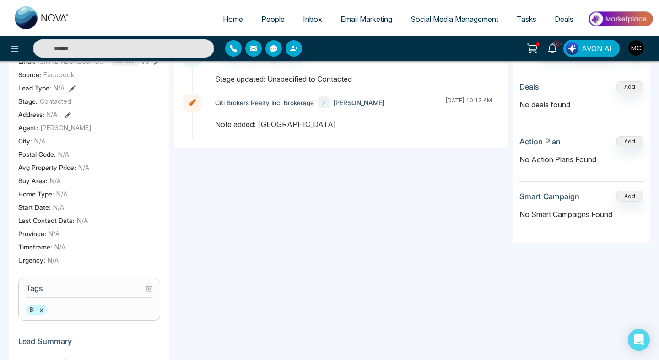
scroll to position [0, 0]
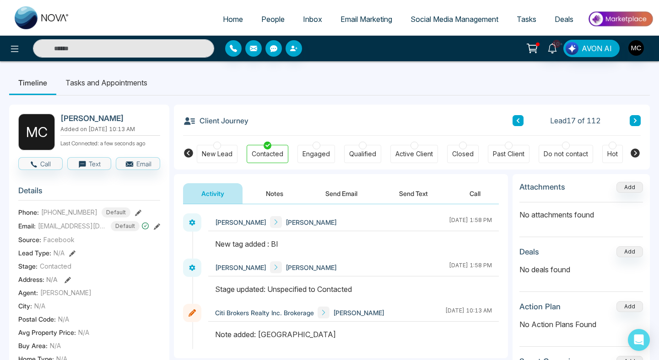
click at [278, 196] on button "Notes" at bounding box center [274, 193] width 54 height 21
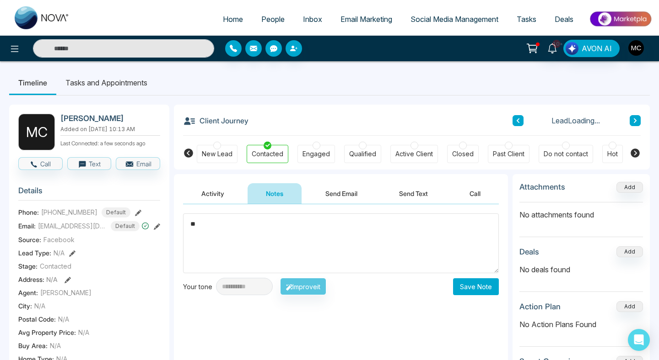
type textarea "*"
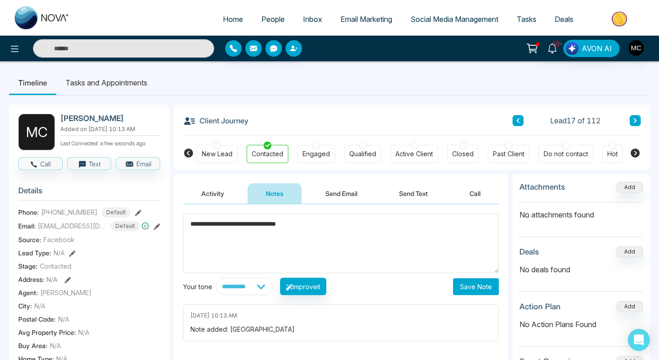
type textarea "**********"
click at [470, 284] on button "Save Note" at bounding box center [476, 287] width 46 height 17
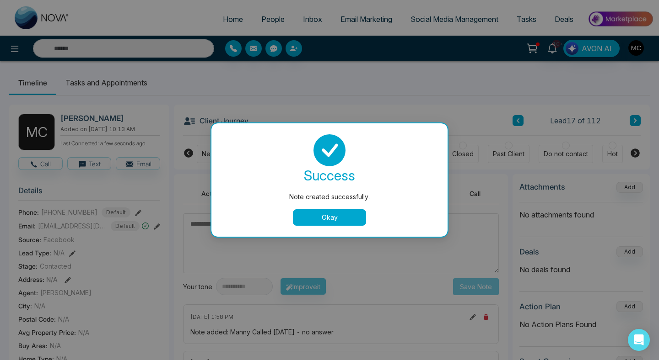
click at [309, 233] on div "success Note created successfully. Okay" at bounding box center [329, 179] width 236 height 113
click at [318, 220] on button "Okay" at bounding box center [329, 217] width 73 height 16
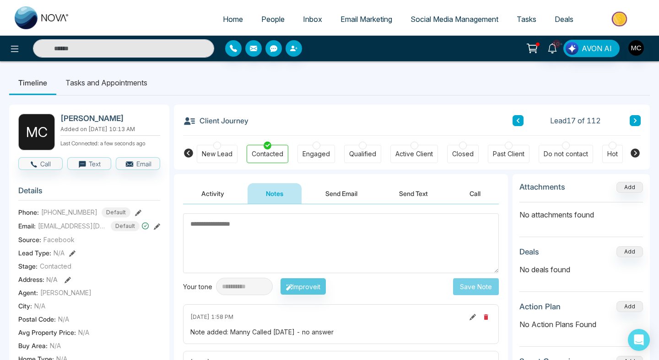
click at [517, 125] on button at bounding box center [517, 120] width 11 height 11
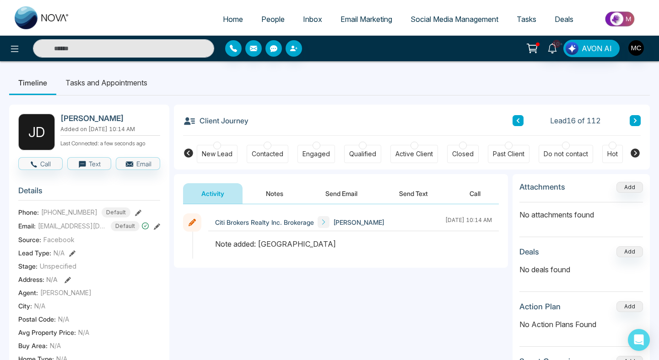
click at [262, 165] on div "New Lead Contacted Engaged Qualified Active Client Closed Past Client Do not co…" at bounding box center [412, 153] width 430 height 34
click at [262, 153] on div "Contacted" at bounding box center [268, 154] width 32 height 9
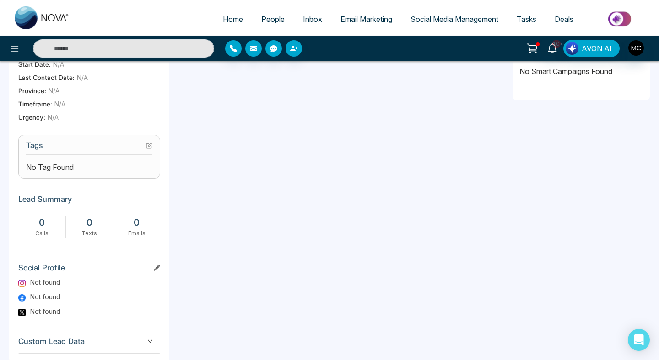
scroll to position [319, 0]
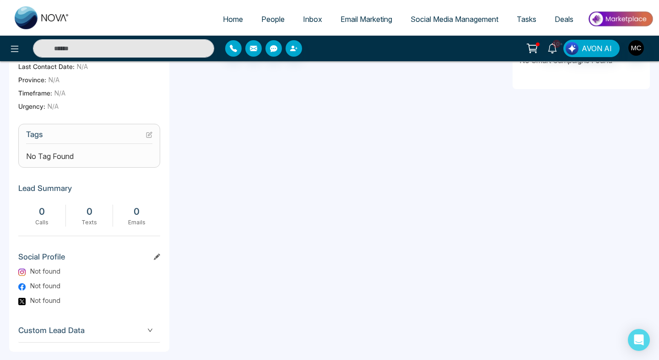
click at [150, 138] on icon at bounding box center [149, 135] width 6 height 6
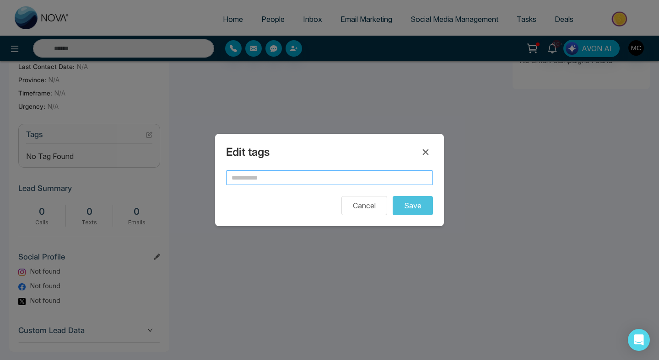
click at [294, 184] on input "text" at bounding box center [329, 178] width 207 height 15
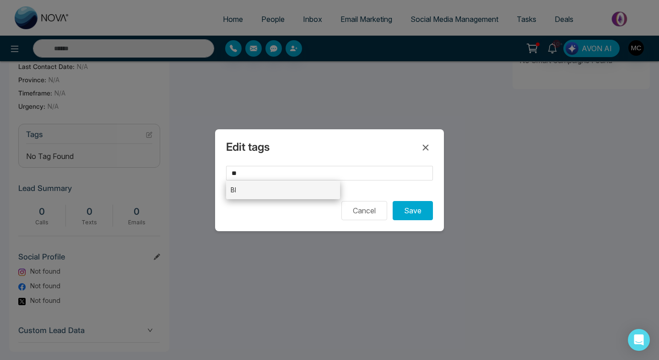
click at [297, 190] on li "BI" at bounding box center [283, 190] width 114 height 19
type input "**"
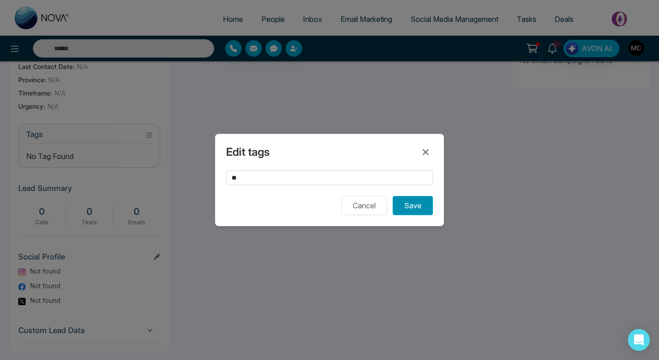
click at [406, 206] on button "Save" at bounding box center [412, 205] width 40 height 19
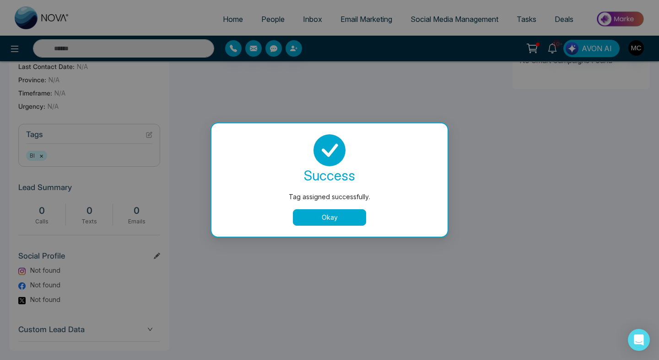
click at [339, 220] on button "Okay" at bounding box center [329, 217] width 73 height 16
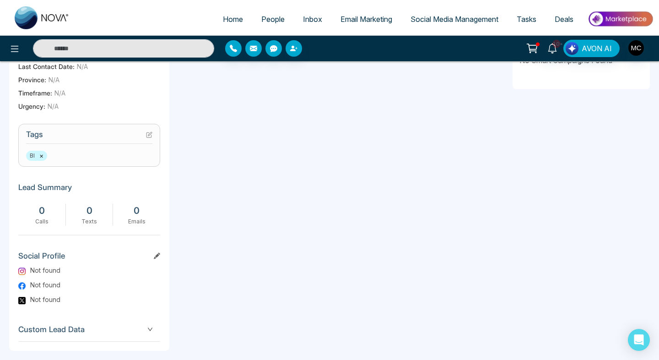
scroll to position [0, 0]
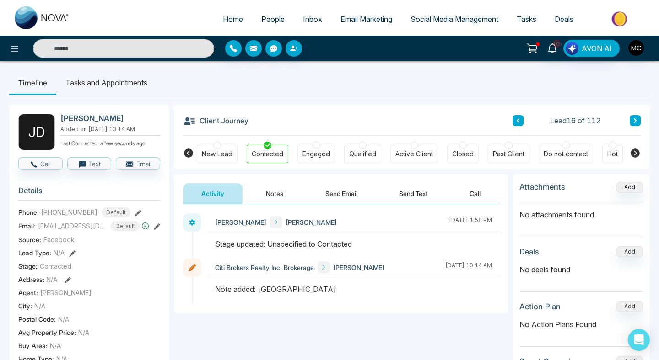
click at [280, 194] on button "Notes" at bounding box center [274, 193] width 54 height 21
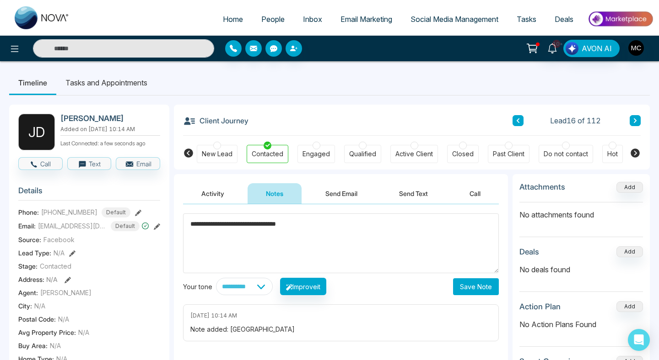
type textarea "**********"
click at [474, 288] on button "Save Note" at bounding box center [476, 287] width 46 height 17
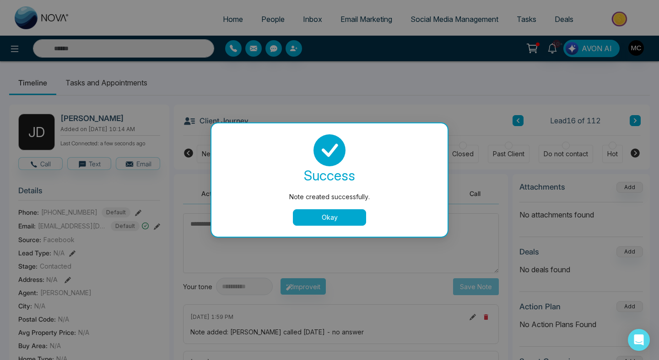
click at [349, 214] on button "Okay" at bounding box center [329, 217] width 73 height 16
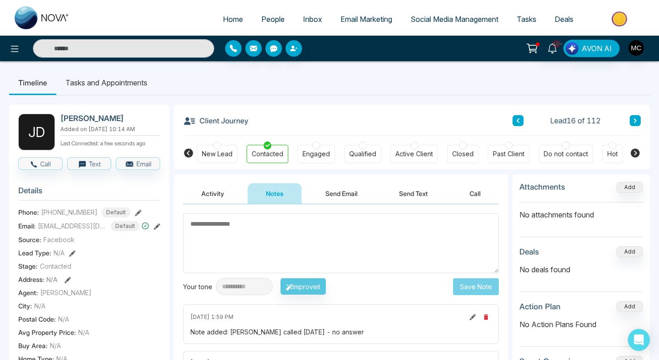
click at [520, 121] on button at bounding box center [517, 120] width 11 height 11
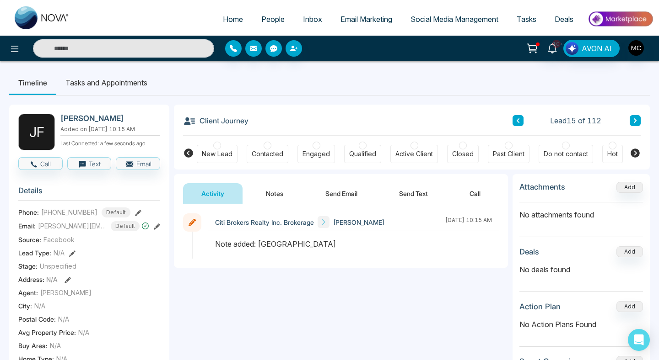
click at [268, 144] on div at bounding box center [267, 146] width 8 height 8
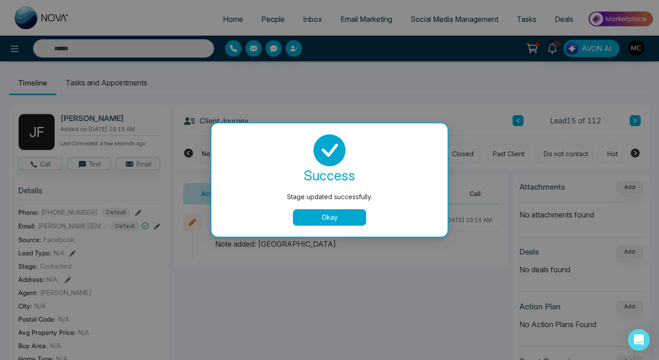
click at [321, 221] on button "Okay" at bounding box center [329, 217] width 73 height 16
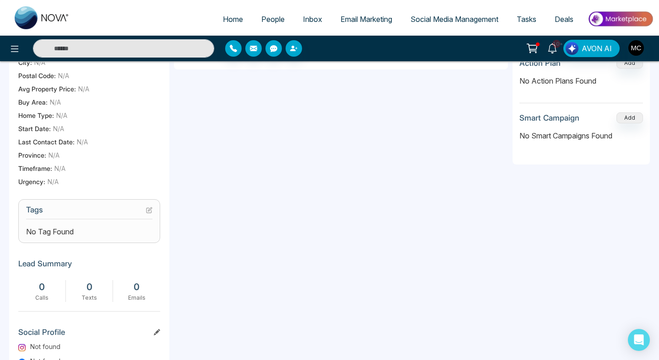
scroll to position [248, 0]
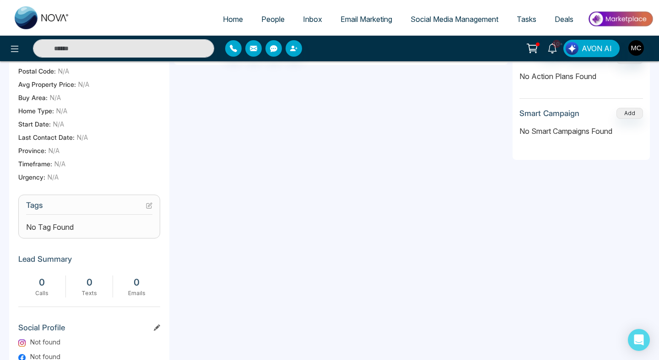
click at [151, 207] on icon at bounding box center [150, 205] width 4 height 4
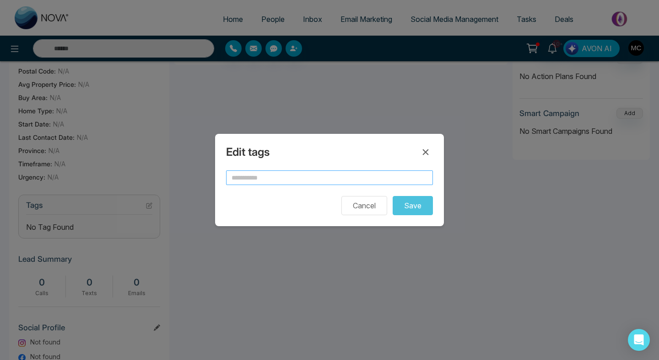
click at [254, 181] on input "text" at bounding box center [329, 178] width 207 height 15
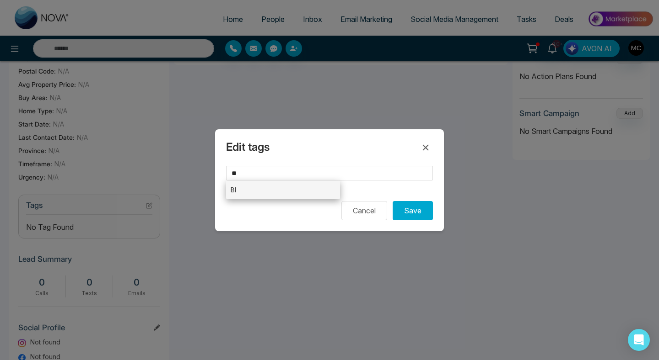
click at [265, 193] on li "BI" at bounding box center [283, 190] width 114 height 19
type input "**"
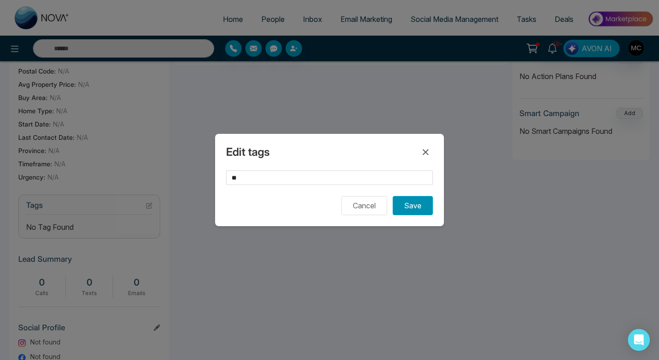
click at [426, 211] on button "Save" at bounding box center [412, 205] width 40 height 19
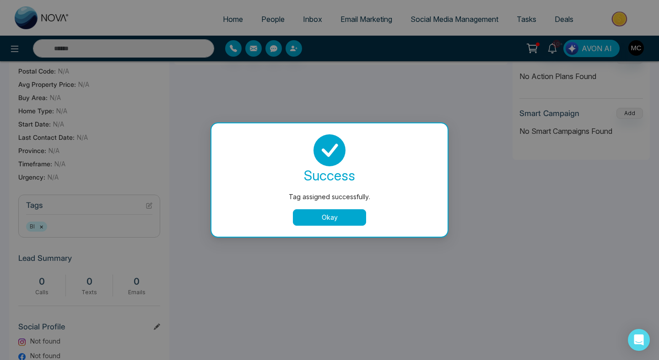
click at [349, 209] on div "success Tag assigned successfully. Okay" at bounding box center [329, 179] width 214 height 91
click at [346, 220] on button "Okay" at bounding box center [329, 217] width 73 height 16
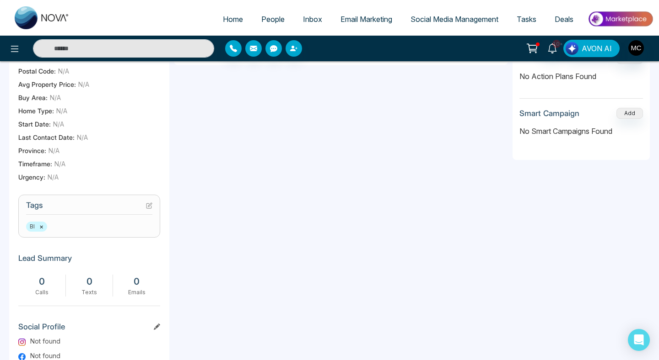
scroll to position [0, 0]
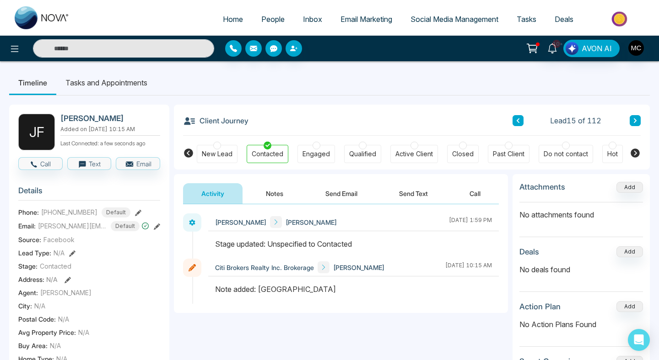
click at [289, 194] on button "Notes" at bounding box center [274, 193] width 54 height 21
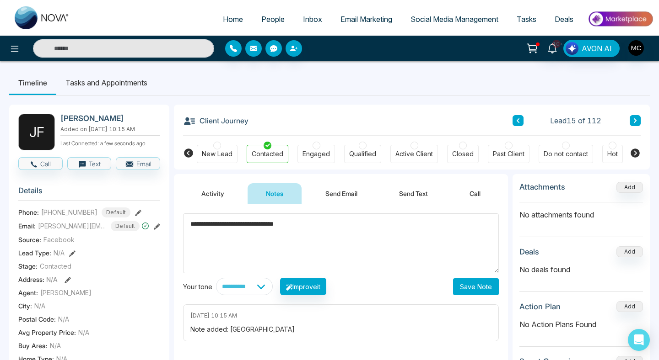
type textarea "**********"
click at [470, 290] on button "Save Note" at bounding box center [476, 287] width 46 height 17
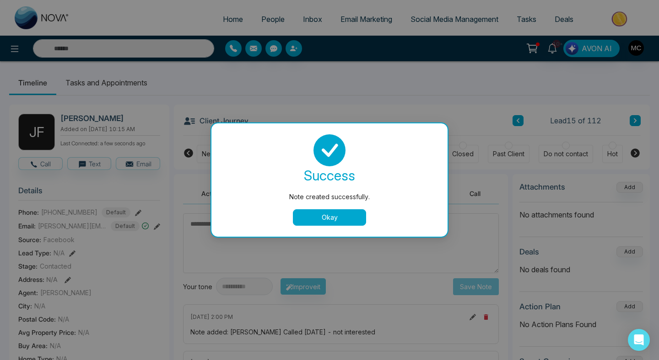
click at [313, 217] on button "Okay" at bounding box center [329, 217] width 73 height 16
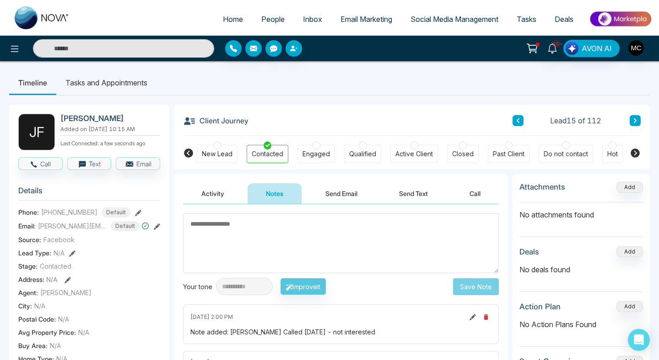
click at [520, 119] on icon at bounding box center [517, 120] width 5 height 5
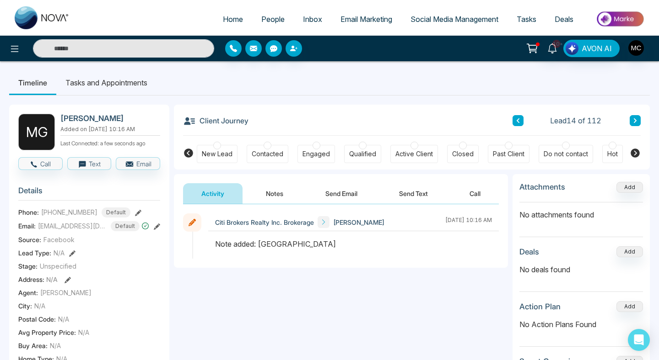
click at [271, 157] on div "Contacted" at bounding box center [268, 154] width 32 height 9
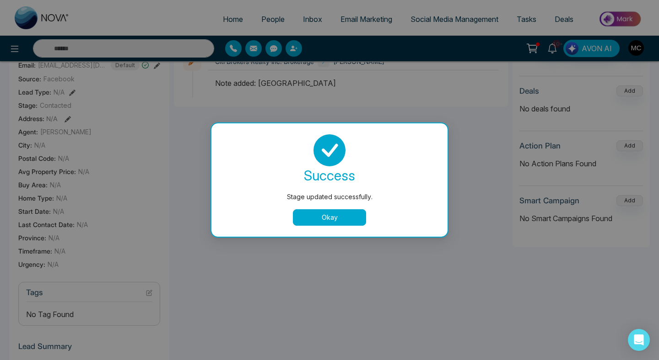
click at [307, 219] on button "Okay" at bounding box center [329, 217] width 73 height 16
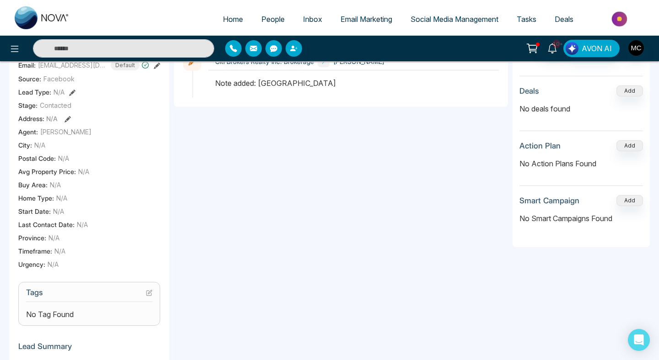
click at [152, 296] on icon at bounding box center [149, 293] width 6 height 6
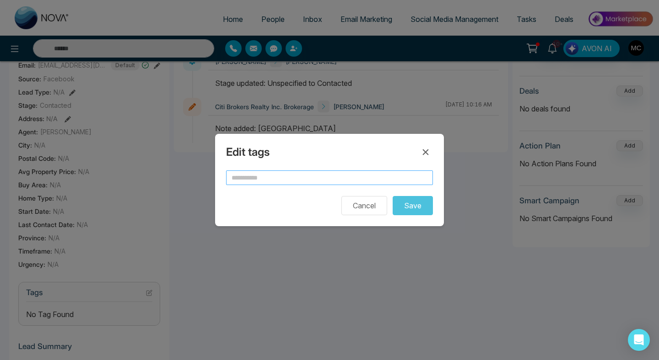
click at [319, 175] on input "text" at bounding box center [329, 178] width 207 height 15
type input "*"
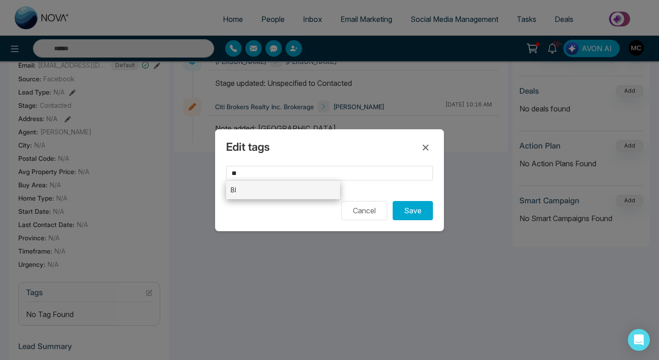
click at [297, 188] on li "BI" at bounding box center [283, 190] width 114 height 19
type input "**"
click at [424, 203] on button "Save" at bounding box center [412, 210] width 40 height 19
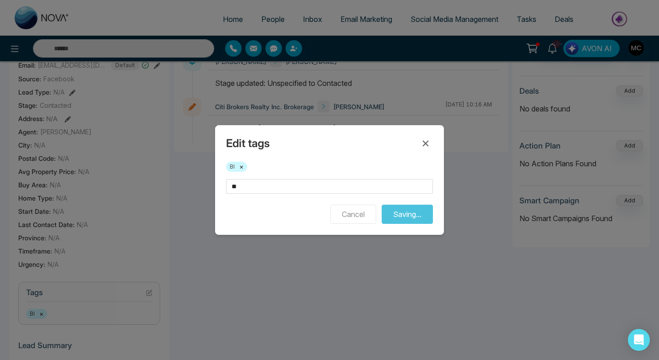
scroll to position [0, 0]
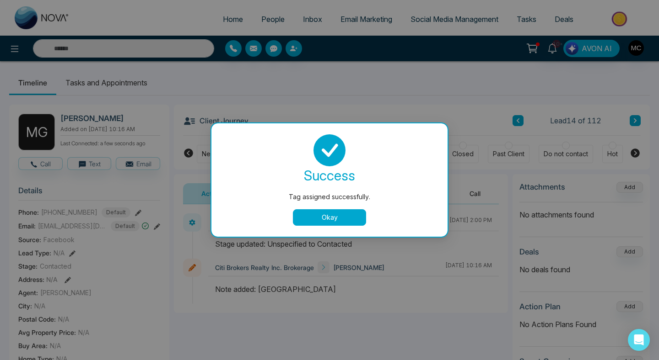
click at [335, 220] on button "Okay" at bounding box center [329, 217] width 73 height 16
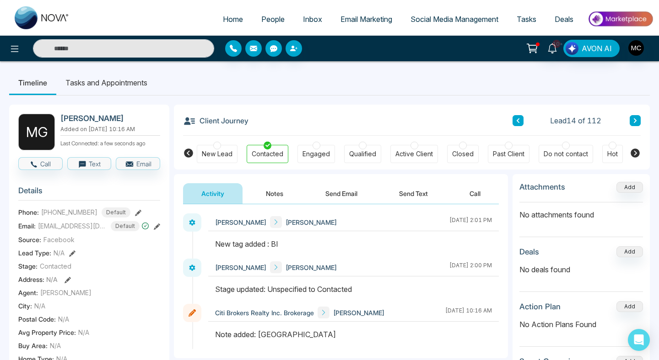
click at [262, 189] on button "Notes" at bounding box center [274, 193] width 54 height 21
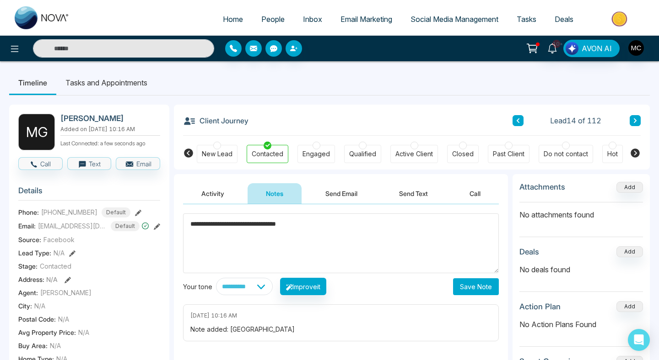
type textarea "**********"
click at [480, 290] on button "Save Note" at bounding box center [476, 287] width 46 height 17
